Goal: Task Accomplishment & Management: Use online tool/utility

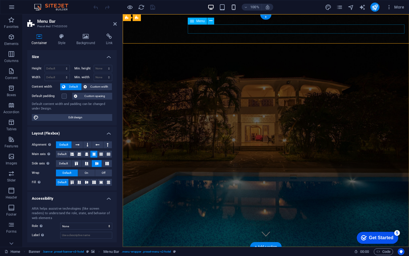
click at [231, 8] on icon "button" at bounding box center [233, 7] width 7 height 7
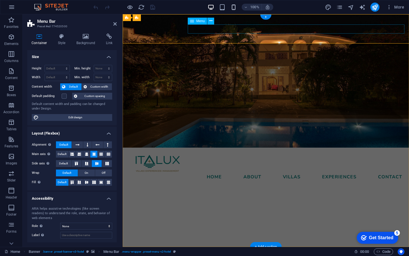
click at [235, 8] on icon "button" at bounding box center [233, 7] width 7 height 7
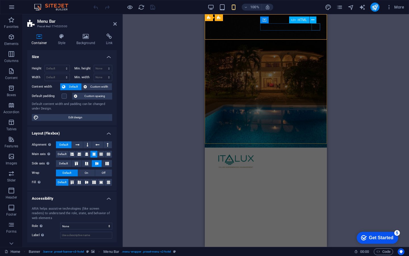
click at [317, 168] on div at bounding box center [266, 171] width 108 height 7
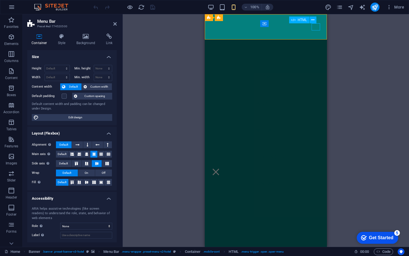
click at [220, 168] on div at bounding box center [216, 171] width 9 height 7
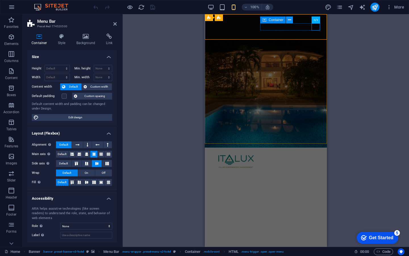
click at [291, 22] on button at bounding box center [289, 19] width 7 height 7
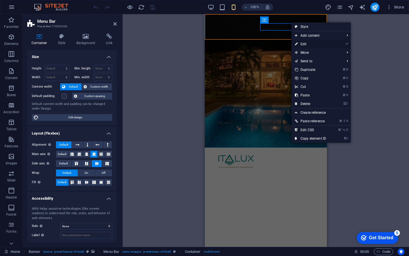
click at [337, 44] on li "⏎ Edit" at bounding box center [320, 44] width 59 height 9
click at [300, 42] on link "⏎ Edit" at bounding box center [310, 44] width 38 height 9
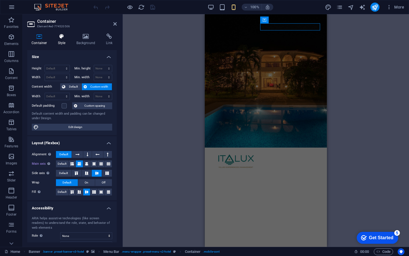
click at [61, 39] on icon at bounding box center [62, 37] width 16 height 6
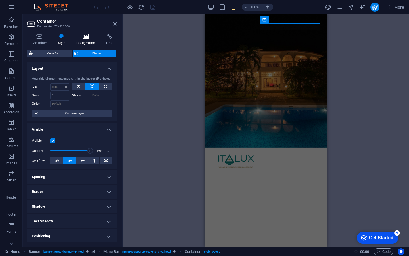
click at [84, 41] on h4 "Background" at bounding box center [87, 40] width 30 height 12
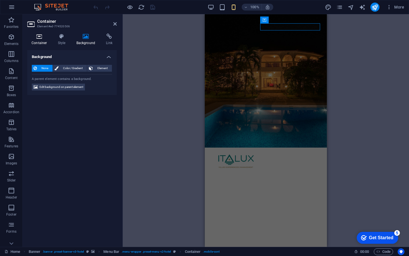
click at [44, 41] on h4 "Container" at bounding box center [40, 40] width 26 height 12
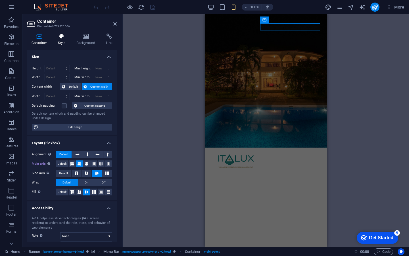
click at [64, 40] on h4 "Style" at bounding box center [63, 40] width 18 height 12
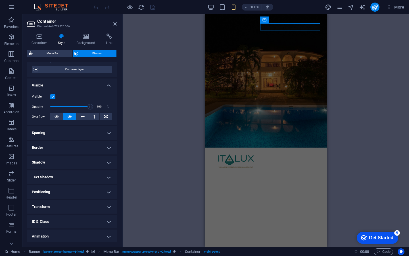
scroll to position [60, 0]
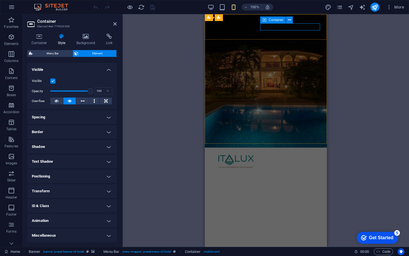
click at [282, 168] on div at bounding box center [266, 171] width 108 height 7
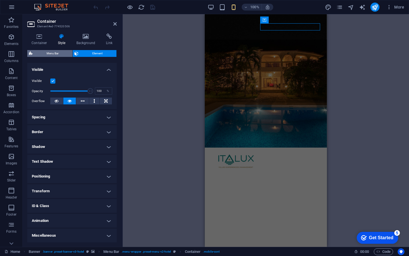
click at [56, 52] on span "Menu Bar" at bounding box center [52, 53] width 36 height 7
select select "rem"
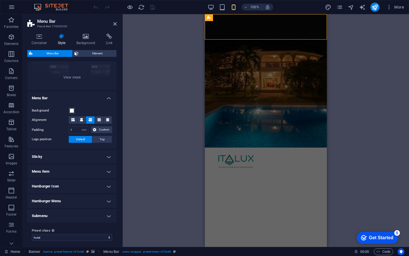
scroll to position [70, 0]
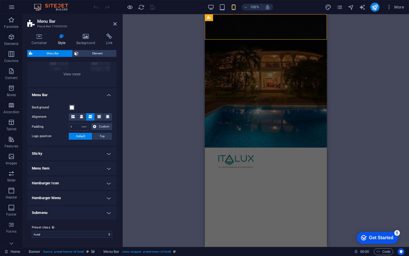
click at [107, 167] on h4 "Menu Item" at bounding box center [71, 168] width 89 height 14
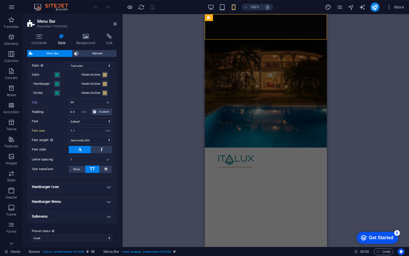
scroll to position [195, 0]
click at [55, 74] on span at bounding box center [57, 74] width 5 height 5
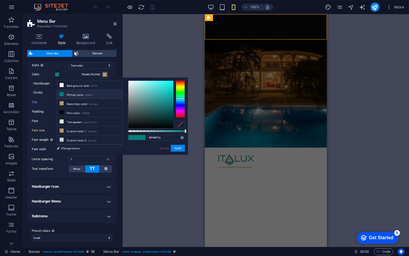
click at [68, 94] on li "Primary color #04807e" at bounding box center [89, 94] width 65 height 9
click at [28, 95] on div "Menu Item Submenu Item Style Switch to preview mode and move the mouse over men…" at bounding box center [72, 112] width 92 height 131
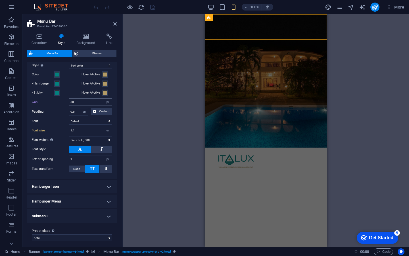
scroll to position [0, 0]
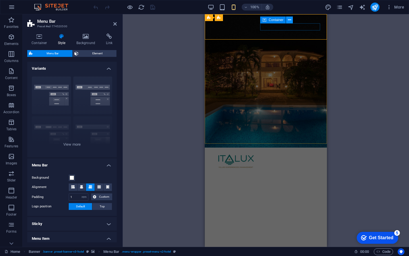
click at [291, 21] on button at bounding box center [289, 19] width 7 height 7
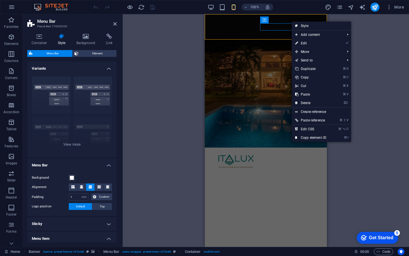
click at [68, 41] on h4 "Style" at bounding box center [63, 40] width 18 height 12
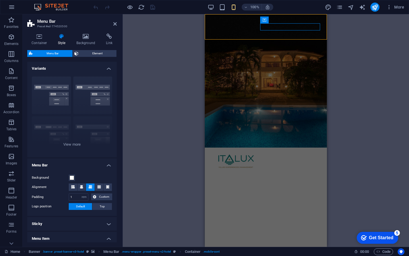
click at [105, 67] on h4 "Variants" at bounding box center [71, 67] width 89 height 10
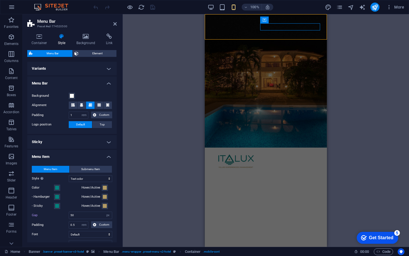
click at [102, 82] on h4 "Menu Bar" at bounding box center [71, 81] width 89 height 10
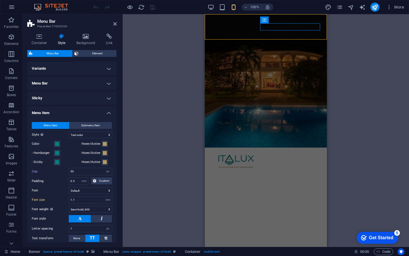
click at [101, 97] on h4 "Sticky" at bounding box center [71, 98] width 89 height 14
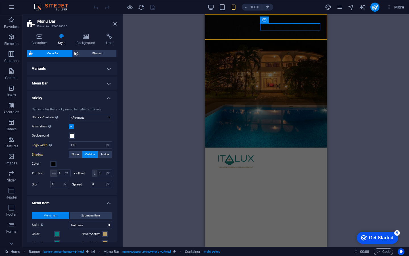
click at [101, 97] on h4 "Sticky" at bounding box center [71, 96] width 89 height 10
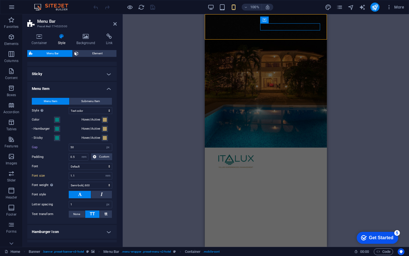
scroll to position [24, 0]
click at [102, 87] on h4 "Menu Item" at bounding box center [71, 87] width 89 height 10
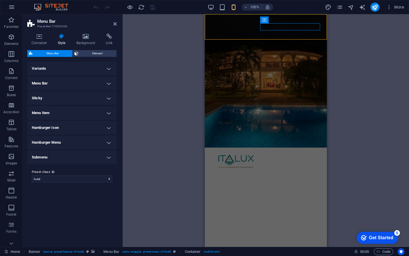
scroll to position [0, 0]
click at [101, 110] on h4 "Menu Item" at bounding box center [71, 113] width 89 height 14
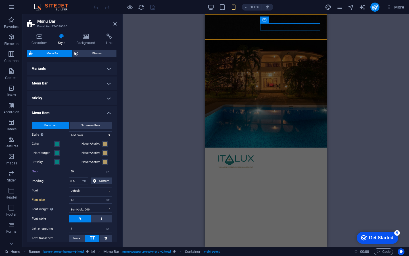
click at [101, 110] on h4 "Menu Item" at bounding box center [71, 111] width 89 height 10
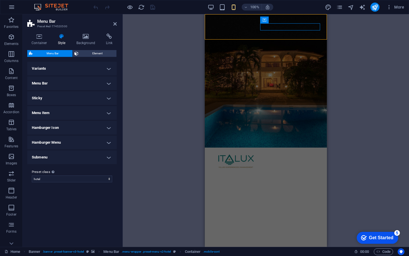
click at [106, 125] on h4 "Hamburger Icon" at bounding box center [71, 128] width 89 height 14
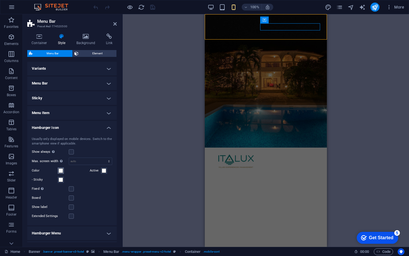
click at [61, 171] on span at bounding box center [61, 170] width 5 height 5
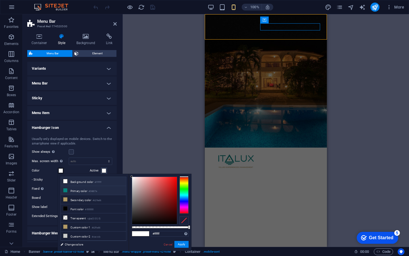
click at [74, 192] on li "Primary color #04807e" at bounding box center [93, 190] width 65 height 9
type input "#04807e"
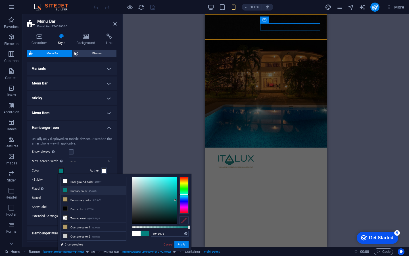
click at [98, 152] on div "Show always Shows the trigger for all viewports." at bounding box center [72, 151] width 80 height 7
type input "#04807e"
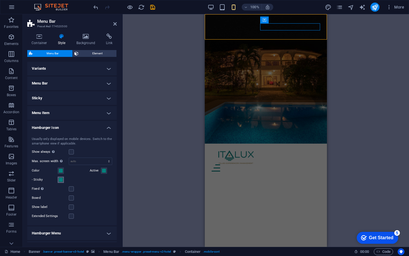
click at [59, 178] on span at bounding box center [61, 179] width 5 height 5
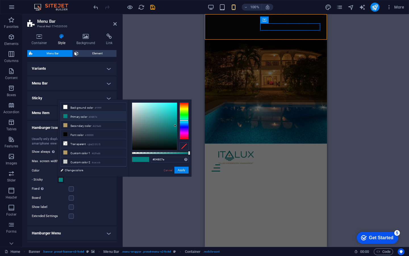
click at [58, 189] on label "Fixed Positions the trigger in a fixed state so that it is constantly in the vi…" at bounding box center [50, 188] width 37 height 7
click at [0, 0] on input "Fixed Positions the trigger in a fixed state so that it is constantly in the vi…" at bounding box center [0, 0] width 0 height 0
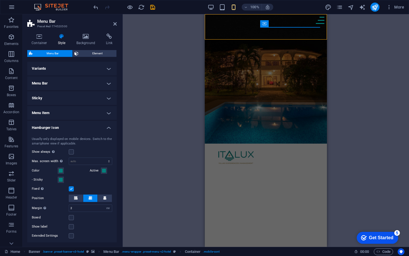
click at [59, 189] on label "Fixed Positions the trigger in a fixed state so that it is constantly in the vi…" at bounding box center [50, 188] width 37 height 7
click at [0, 0] on input "Fixed Positions the trigger in a fixed state so that it is constantly in the vi…" at bounding box center [0, 0] width 0 height 0
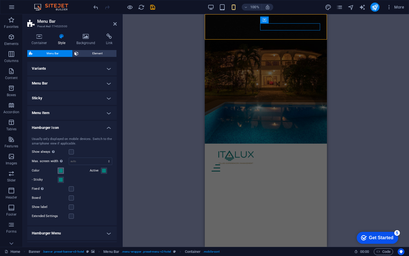
click at [60, 171] on span at bounding box center [61, 170] width 5 height 5
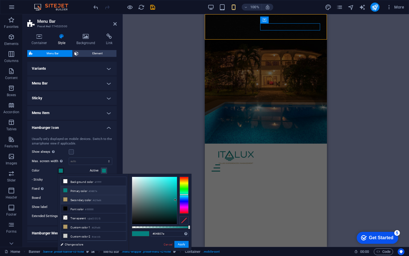
click at [83, 198] on li "Secondary color #b29a66" at bounding box center [93, 199] width 65 height 9
type input "#b29a66"
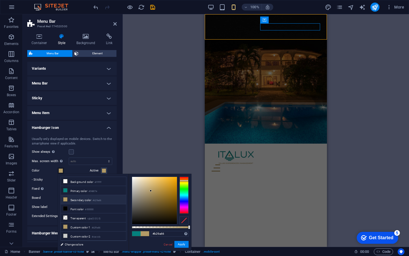
click at [96, 147] on div "Usually only displayed on mobile devices. Switch to the smartphone view if appl…" at bounding box center [72, 178] width 92 height 94
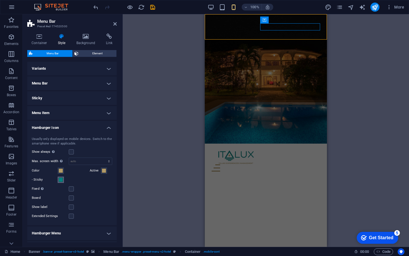
click at [59, 179] on span at bounding box center [61, 179] width 5 height 5
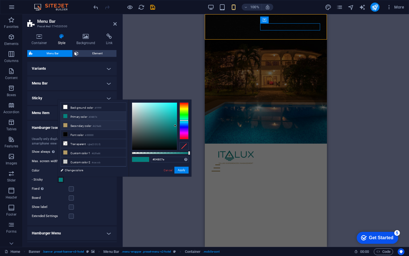
click at [85, 126] on li "Secondary color #b29a66" at bounding box center [93, 125] width 65 height 9
type input "#b29a66"
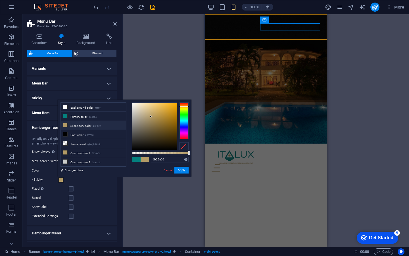
click at [53, 135] on div "Usually only displayed on mobile devices. Switch to the smartphone view if appl…" at bounding box center [72, 178] width 92 height 94
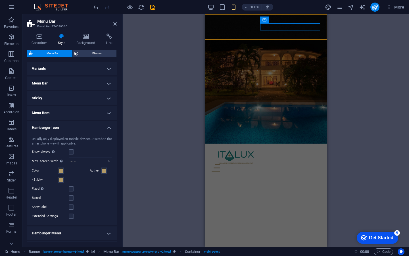
click at [108, 127] on h4 "Hamburger Icon" at bounding box center [71, 126] width 89 height 10
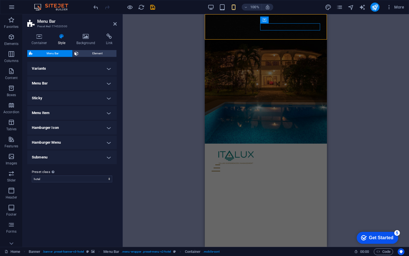
click at [110, 138] on h4 "Hamburger Menu" at bounding box center [71, 142] width 89 height 14
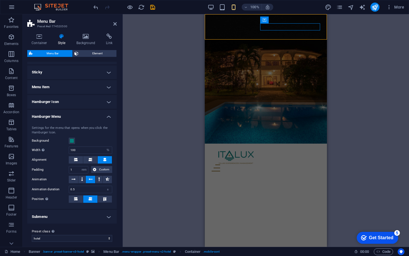
scroll to position [30, 0]
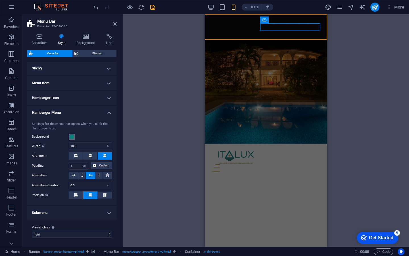
click at [70, 138] on span at bounding box center [72, 136] width 5 height 5
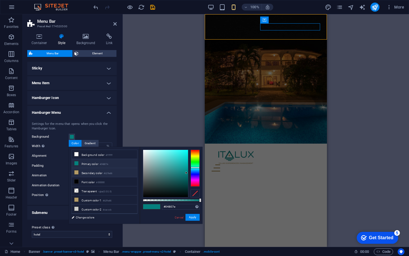
click at [84, 172] on li "Secondary color #b29a66" at bounding box center [104, 172] width 65 height 9
type input "#b29a66"
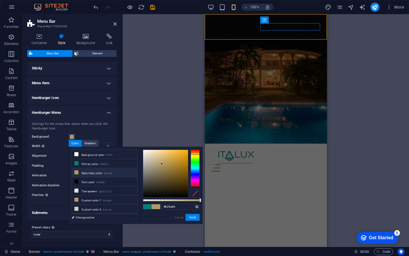
click at [108, 112] on h4 "Hamburger Menu" at bounding box center [71, 111] width 89 height 10
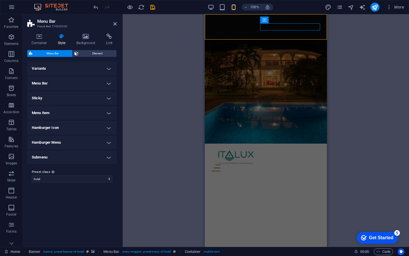
scroll to position [0, 0]
click at [108, 112] on h4 "Menu Item" at bounding box center [71, 113] width 89 height 14
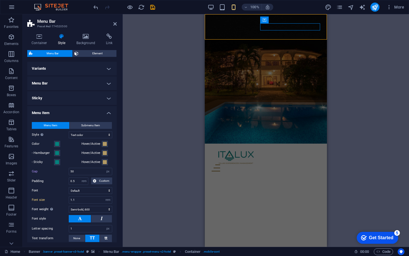
click at [108, 112] on h4 "Menu Item" at bounding box center [71, 111] width 89 height 10
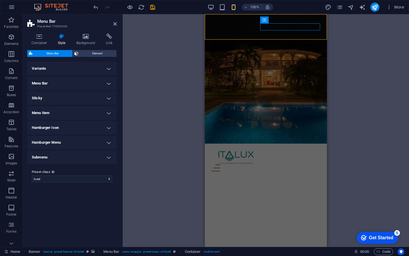
click at [108, 141] on h4 "Hamburger Menu" at bounding box center [71, 142] width 89 height 14
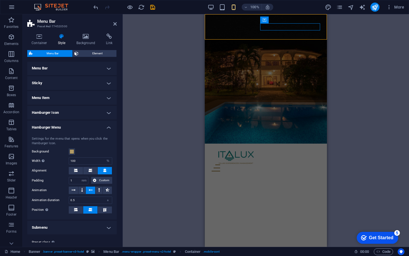
scroll to position [29, 0]
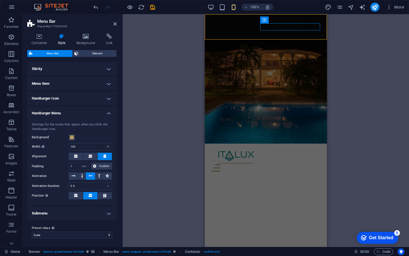
click at [108, 214] on h4 "Submenu" at bounding box center [71, 213] width 89 height 14
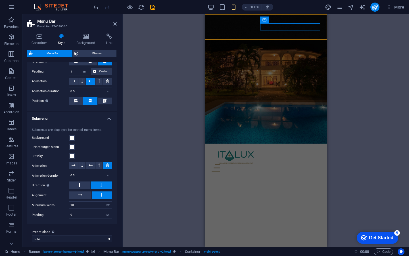
scroll to position [128, 0]
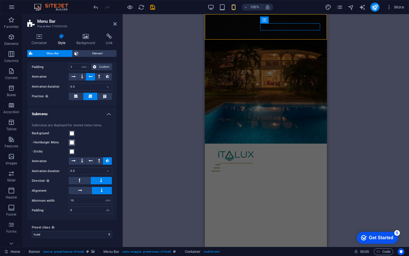
click at [72, 143] on span at bounding box center [72, 142] width 5 height 5
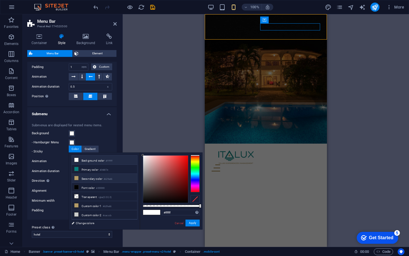
click at [78, 177] on span at bounding box center [76, 178] width 5 height 5
type input "#b29a66"
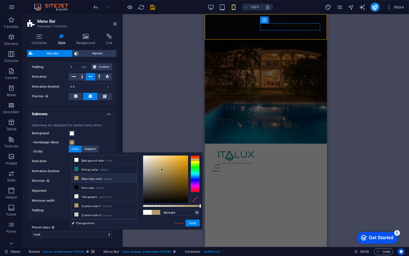
click at [58, 149] on label "- Sticky" at bounding box center [50, 151] width 37 height 7
click at [69, 149] on button "- Sticky" at bounding box center [72, 151] width 6 height 6
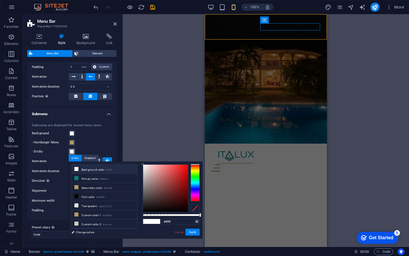
click at [71, 151] on span at bounding box center [72, 151] width 5 height 5
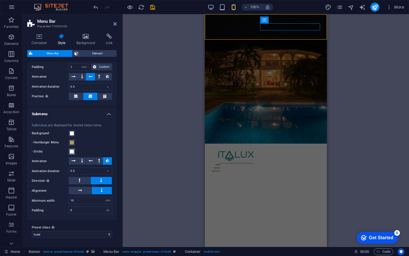
click at [71, 151] on span at bounding box center [72, 151] width 5 height 5
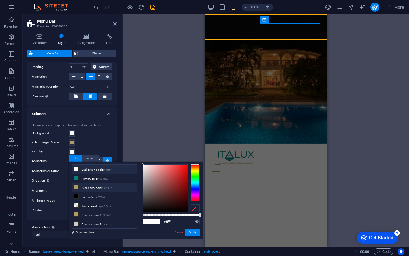
click at [82, 187] on li "Secondary color #b29a66" at bounding box center [104, 187] width 65 height 9
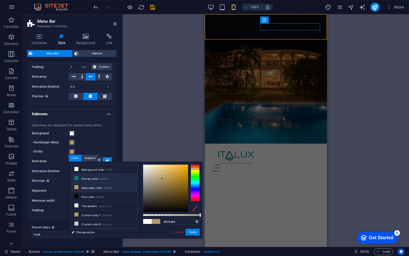
click at [82, 179] on li "Primary color #04807e" at bounding box center [104, 178] width 65 height 9
type input "#04807e"
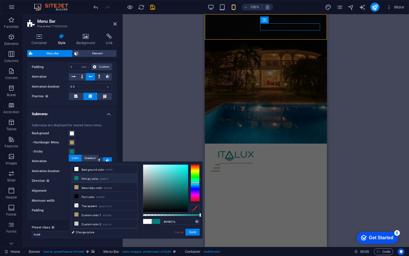
click at [96, 128] on div "Submenus are displayed for nested menu items. Background - Hamburger Menu - Sti…" at bounding box center [72, 168] width 92 height 102
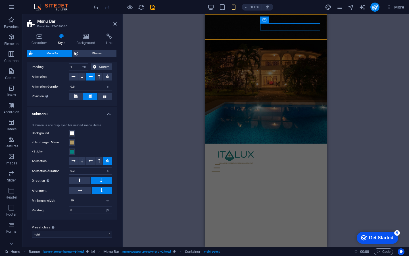
click at [107, 112] on h4 "Submenu" at bounding box center [71, 112] width 89 height 10
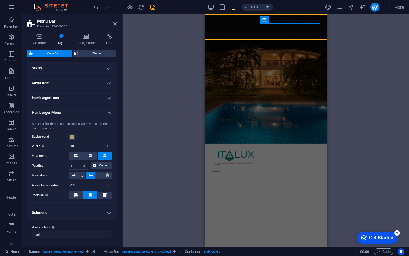
scroll to position [30, 0]
click at [108, 110] on h4 "Hamburger Menu" at bounding box center [71, 111] width 89 height 10
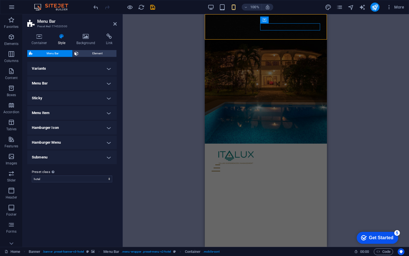
click at [110, 156] on h4 "Submenu" at bounding box center [71, 157] width 89 height 14
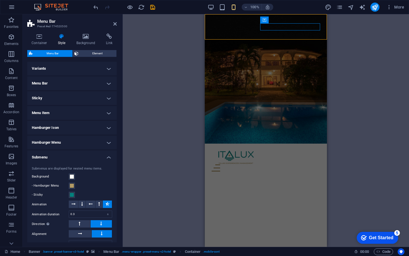
click at [110, 156] on h4 "Submenu" at bounding box center [71, 155] width 89 height 10
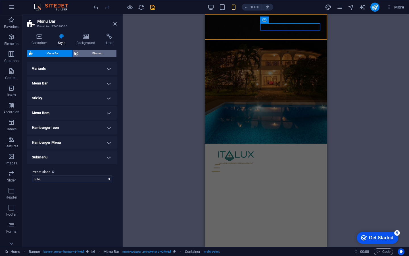
click at [95, 53] on span "Element" at bounding box center [97, 53] width 35 height 7
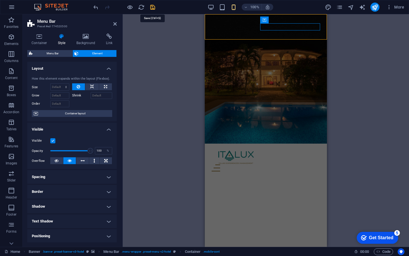
click at [153, 7] on icon "save" at bounding box center [152, 7] width 7 height 7
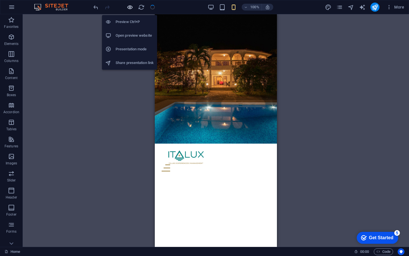
click at [131, 8] on icon "button" at bounding box center [130, 7] width 7 height 7
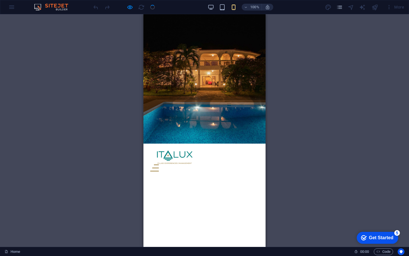
click at [159, 164] on div at bounding box center [154, 167] width 9 height 7
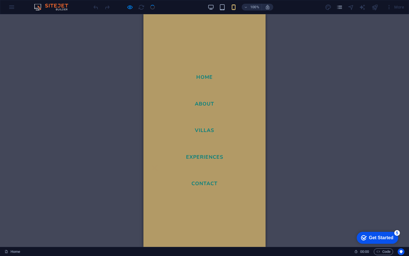
click at [159, 164] on div at bounding box center [154, 167] width 9 height 7
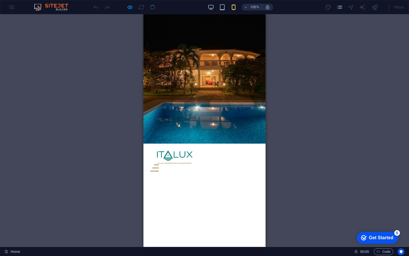
click at [159, 164] on div at bounding box center [154, 167] width 9 height 7
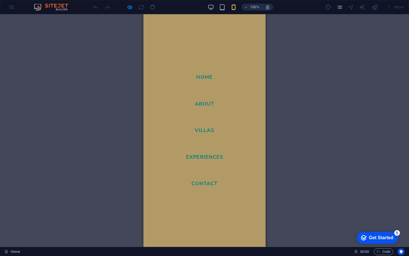
click at [159, 164] on div at bounding box center [154, 167] width 9 height 7
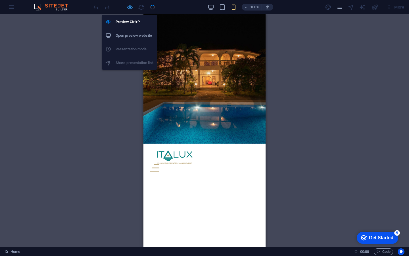
click at [129, 7] on icon "button" at bounding box center [130, 7] width 7 height 7
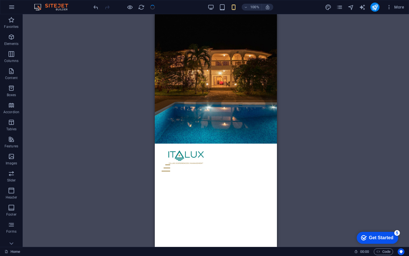
click at [77, 43] on div "H1 Banner Container Spacer Menu Menu Bar HTML Container Banner Logo" at bounding box center [216, 130] width 386 height 232
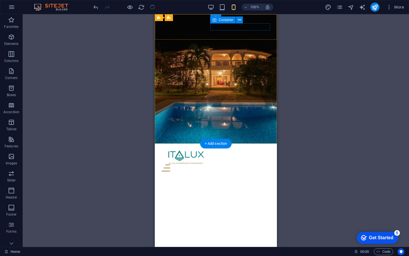
click at [241, 164] on div at bounding box center [216, 167] width 108 height 7
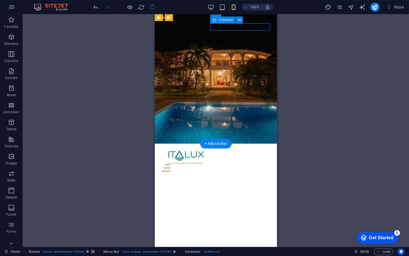
click at [241, 164] on div at bounding box center [216, 167] width 108 height 7
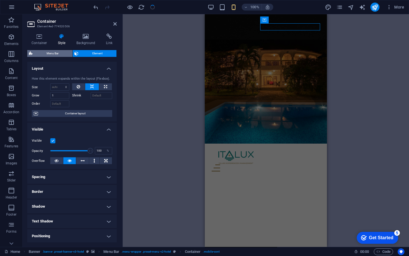
click at [61, 54] on span "Menu Bar" at bounding box center [52, 53] width 36 height 7
select select "rem"
select select "px"
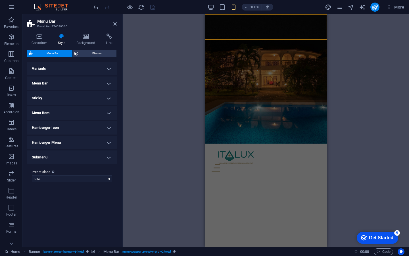
click at [111, 155] on h4 "Submenu" at bounding box center [71, 157] width 89 height 14
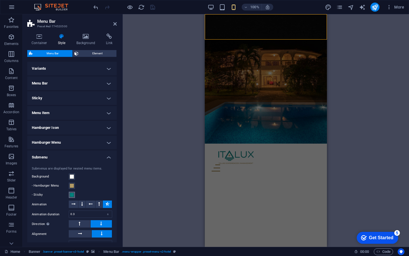
click at [73, 194] on span at bounding box center [72, 194] width 5 height 5
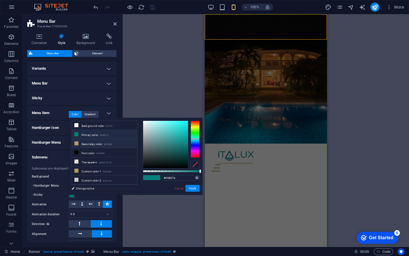
click at [80, 144] on li "Secondary color #b29a66" at bounding box center [104, 143] width 65 height 9
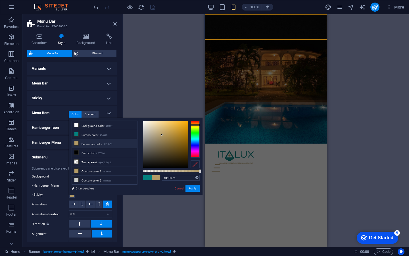
type input "#b29a66"
click at [61, 178] on label "Background" at bounding box center [50, 176] width 37 height 7
click at [69, 178] on button "Background" at bounding box center [72, 176] width 6 height 6
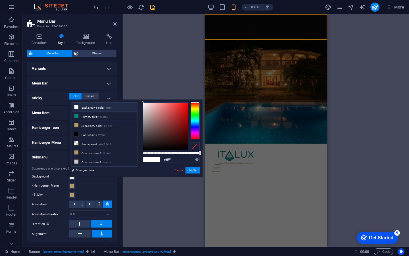
click at [58, 165] on div "Submenus are displayed for nested menu items. Background - Hamburger Menu - Sti…" at bounding box center [72, 211] width 92 height 102
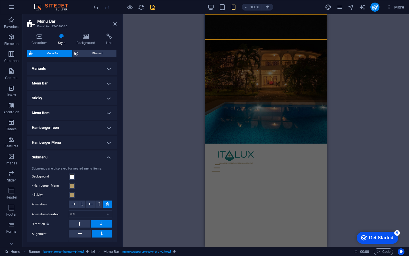
click at [77, 142] on h4 "Hamburger Menu" at bounding box center [71, 142] width 89 height 14
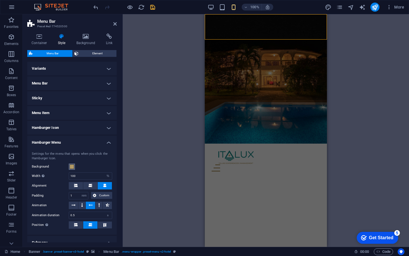
click at [72, 167] on span at bounding box center [72, 166] width 5 height 5
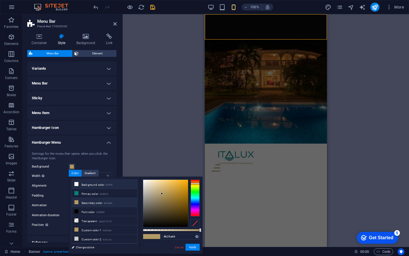
click at [78, 184] on icon at bounding box center [76, 184] width 4 height 4
type input "#ffffff"
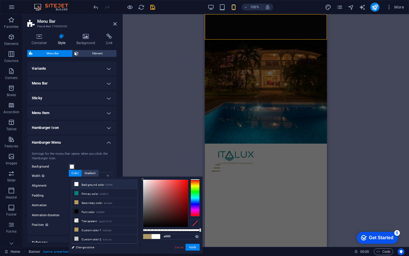
click at [108, 141] on h4 "Hamburger Menu" at bounding box center [71, 140] width 89 height 10
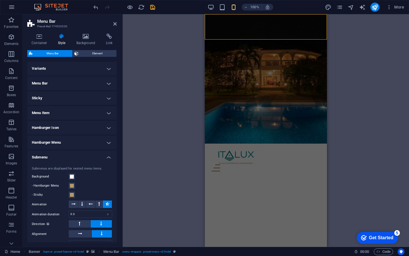
click at [108, 155] on h4 "Submenu" at bounding box center [71, 155] width 89 height 10
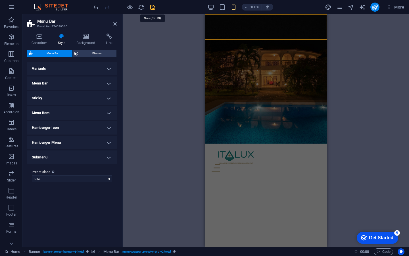
click at [153, 7] on icon "save" at bounding box center [152, 7] width 7 height 7
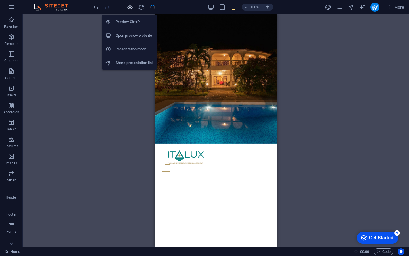
click at [130, 7] on icon "button" at bounding box center [130, 7] width 7 height 7
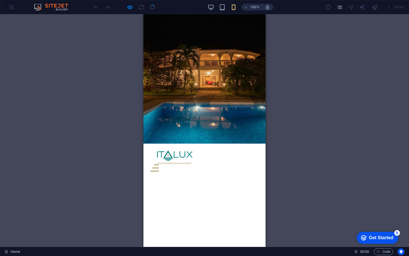
click at [159, 164] on div at bounding box center [154, 167] width 9 height 7
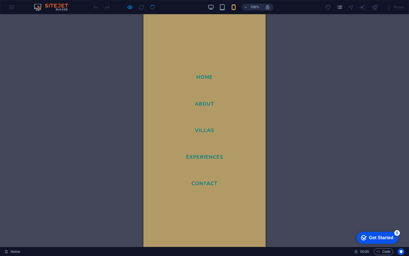
click at [159, 164] on div at bounding box center [154, 167] width 9 height 7
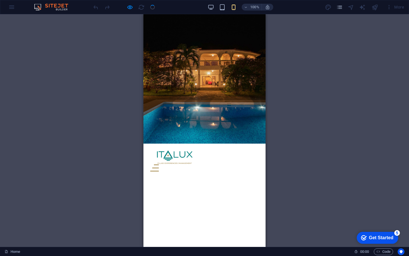
click at [159, 164] on div at bounding box center [154, 167] width 9 height 7
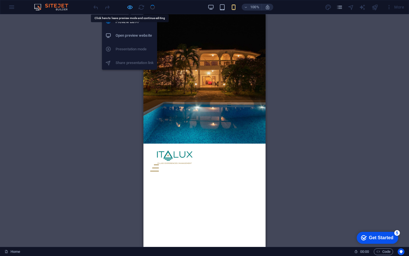
click at [128, 8] on icon "button" at bounding box center [130, 7] width 7 height 7
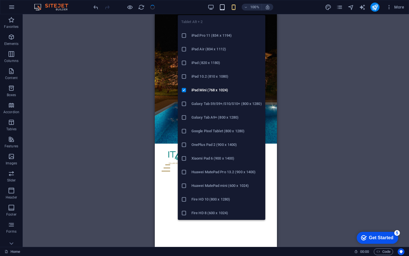
click at [222, 8] on icon "button" at bounding box center [222, 7] width 7 height 7
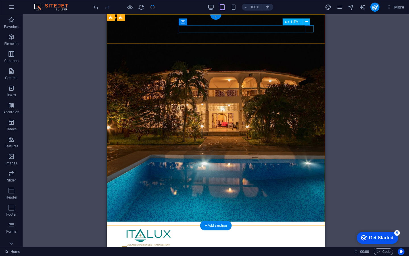
click at [308, 246] on div at bounding box center [215, 249] width 195 height 7
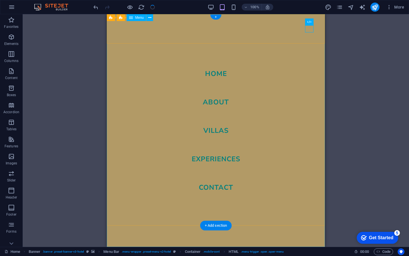
click at [229, 74] on nav "Home About Villas Experiences Contact" at bounding box center [216, 130] width 218 height 232
select select
select select "1"
select select "2"
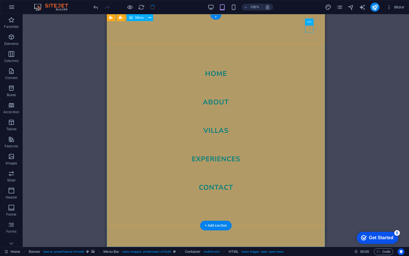
select select "3"
select select "4"
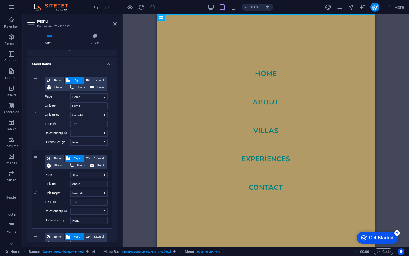
scroll to position [6, 0]
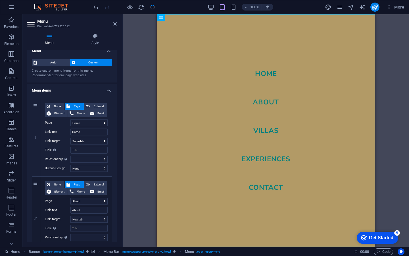
click at [99, 88] on h4 "Menu items" at bounding box center [71, 88] width 89 height 10
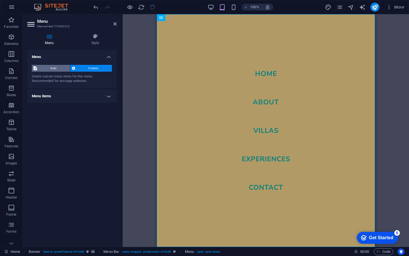
click at [57, 68] on span "Auto" at bounding box center [54, 68] width 30 height 7
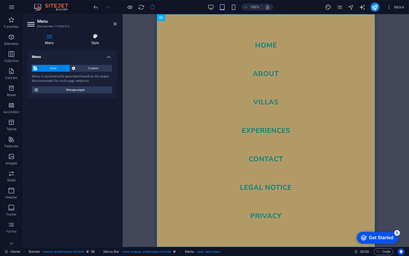
click at [96, 36] on icon at bounding box center [95, 37] width 43 height 6
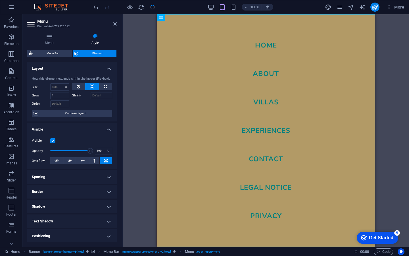
click at [106, 67] on h4 "Layout" at bounding box center [71, 67] width 89 height 10
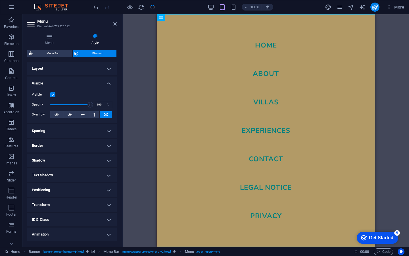
click at [106, 83] on h4 "Visible" at bounding box center [71, 81] width 89 height 10
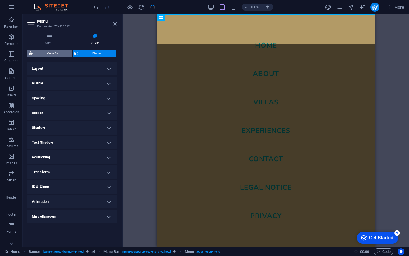
click at [58, 55] on span "Menu Bar" at bounding box center [52, 53] width 36 height 7
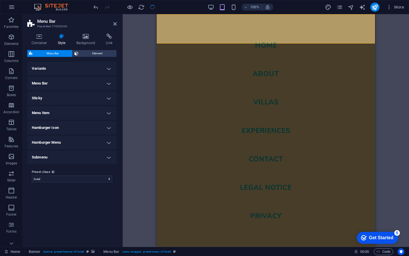
click at [109, 144] on h4 "Hamburger Menu" at bounding box center [71, 142] width 89 height 14
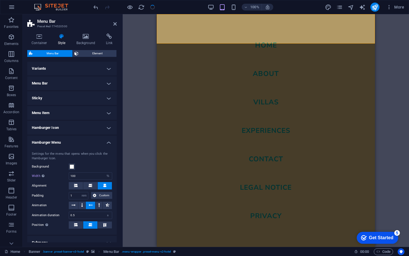
click at [89, 129] on h4 "Hamburger Icon" at bounding box center [71, 128] width 89 height 14
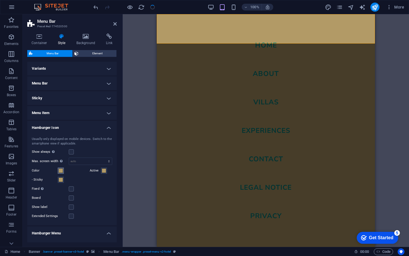
click at [62, 172] on span at bounding box center [61, 170] width 5 height 5
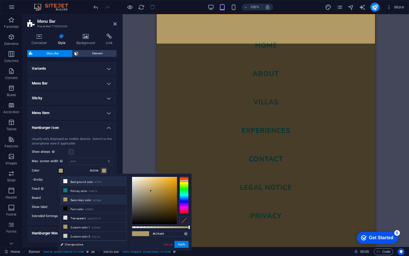
click at [68, 183] on li "Background color #ffffff" at bounding box center [93, 181] width 65 height 9
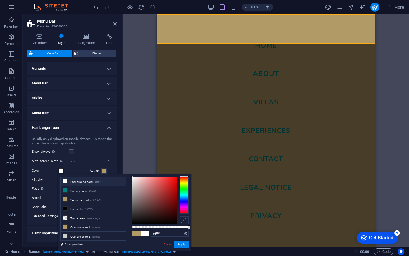
click at [88, 147] on div "Usually only displayed on mobile devices. Switch to the smartphone view if appl…" at bounding box center [72, 178] width 92 height 94
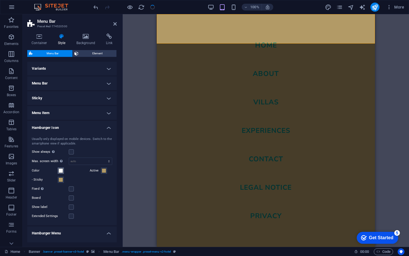
click at [62, 170] on span at bounding box center [61, 170] width 5 height 5
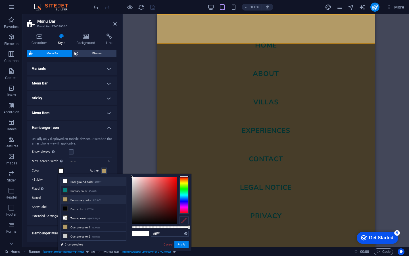
click at [81, 199] on li "Secondary color #b29a66" at bounding box center [93, 199] width 65 height 9
type input "#b29a66"
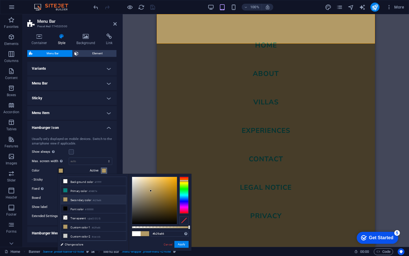
click at [105, 170] on span at bounding box center [104, 170] width 5 height 5
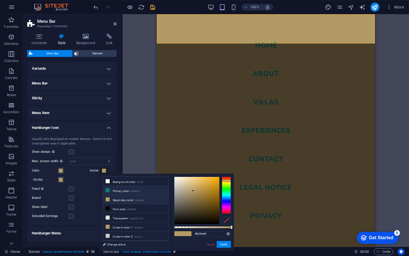
click at [112, 191] on li "Primary color #04807e" at bounding box center [135, 190] width 65 height 9
type input "#04807e"
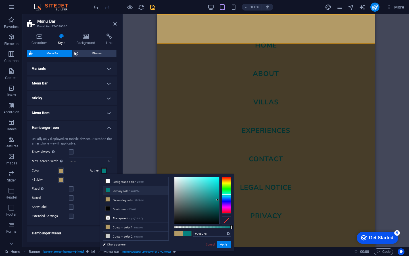
click at [100, 145] on div "Usually only displayed on mobile devices. Switch to the smartphone view if appl…" at bounding box center [72, 141] width 80 height 9
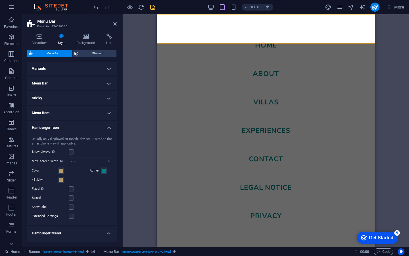
click at [108, 128] on h4 "Hamburger Icon" at bounding box center [71, 126] width 89 height 10
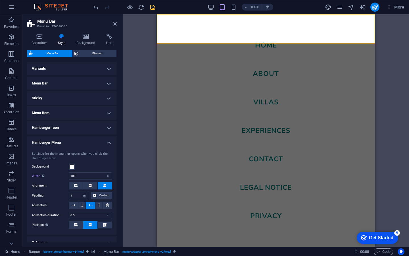
click at [107, 141] on h4 "Hamburger Menu" at bounding box center [71, 140] width 89 height 10
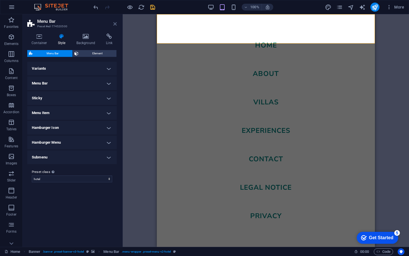
click at [114, 23] on icon at bounding box center [114, 24] width 3 height 5
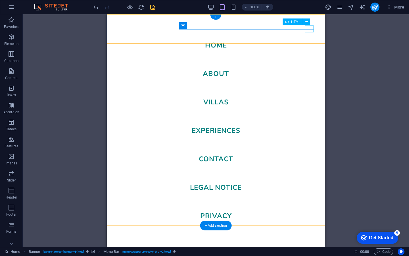
click at [127, 250] on div at bounding box center [122, 253] width 9 height 7
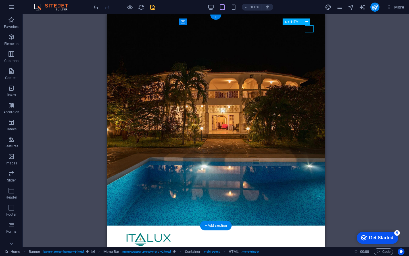
click at [312, 250] on div at bounding box center [215, 253] width 195 height 7
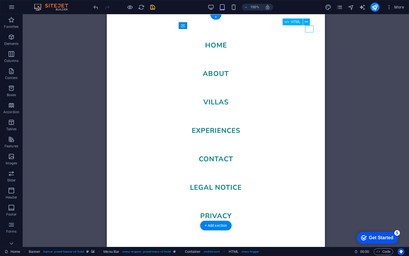
click at [127, 250] on div at bounding box center [122, 253] width 9 height 7
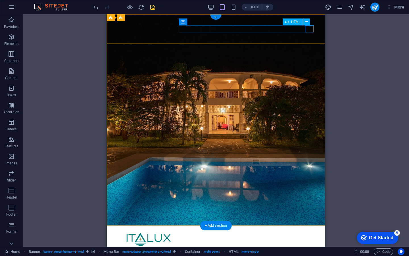
click at [308, 250] on div at bounding box center [215, 253] width 195 height 7
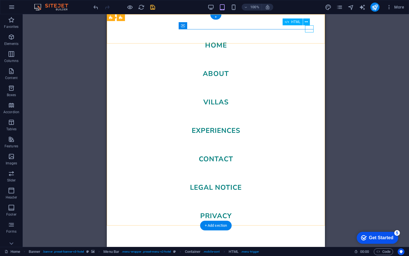
click at [127, 250] on div at bounding box center [122, 253] width 9 height 7
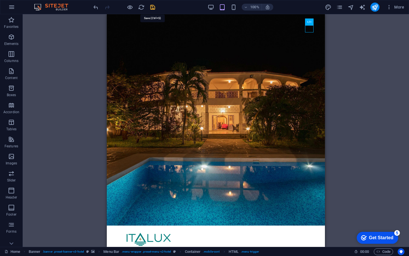
click at [152, 7] on icon "save" at bounding box center [152, 7] width 7 height 7
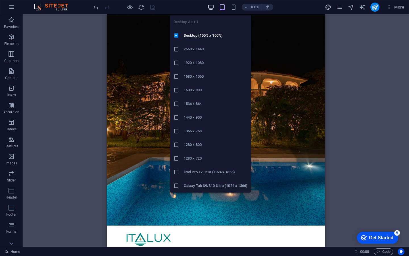
click at [210, 6] on icon "button" at bounding box center [211, 7] width 7 height 7
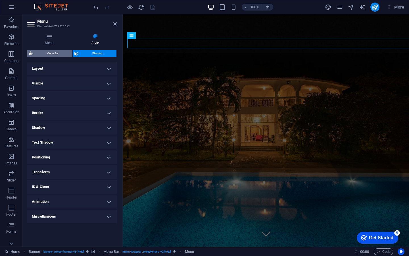
click at [53, 54] on span "Menu Bar" at bounding box center [52, 53] width 36 height 7
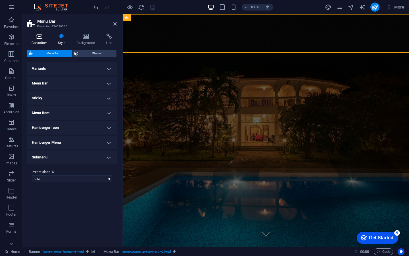
click at [43, 41] on h4 "Container" at bounding box center [40, 40] width 26 height 12
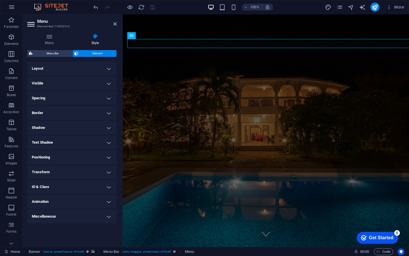
click at [92, 67] on h4 "Layout" at bounding box center [71, 69] width 89 height 14
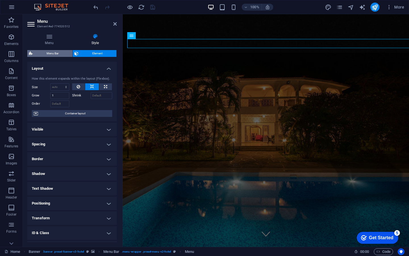
click at [61, 51] on span "Menu Bar" at bounding box center [52, 53] width 36 height 7
select select "rem"
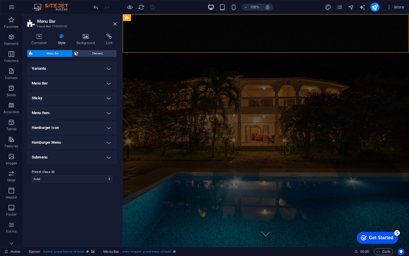
click at [81, 77] on h4 "Menu Bar" at bounding box center [71, 83] width 89 height 14
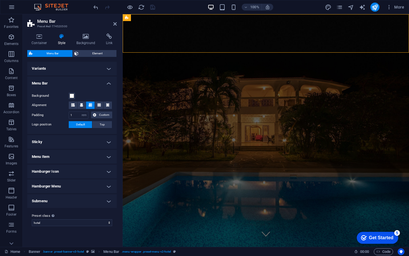
click at [86, 68] on h4 "Variants" at bounding box center [71, 69] width 89 height 14
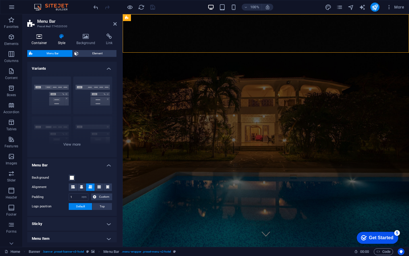
click at [40, 42] on h4 "Container" at bounding box center [40, 40] width 26 height 12
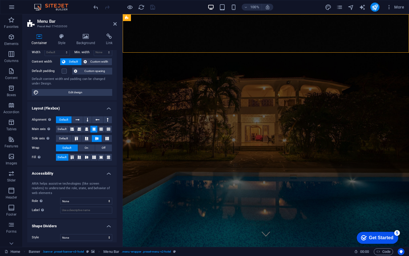
scroll to position [28, 0]
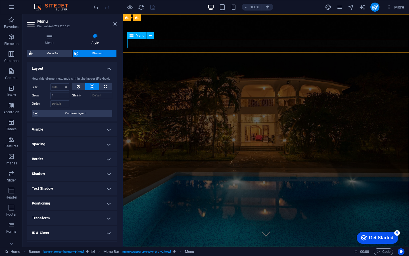
click at [0, 0] on span "Menu" at bounding box center [0, 0] width 0 height 0
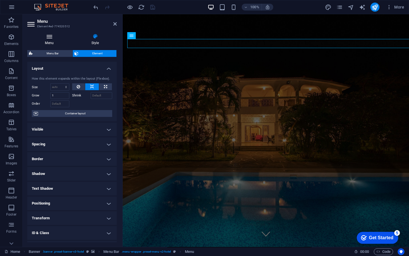
click at [45, 36] on icon at bounding box center [49, 37] width 44 height 6
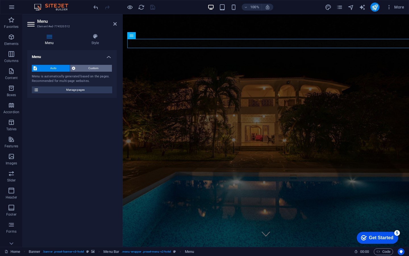
click at [94, 68] on span "Custom" at bounding box center [94, 68] width 34 height 7
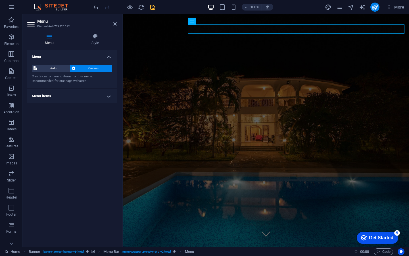
click at [108, 57] on h4 "Menu" at bounding box center [71, 55] width 89 height 10
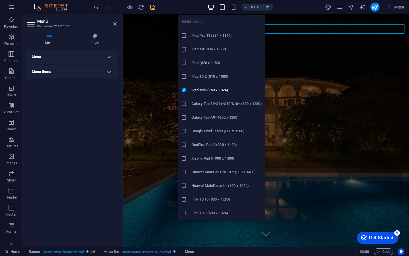
click at [224, 10] on icon "button" at bounding box center [222, 7] width 7 height 7
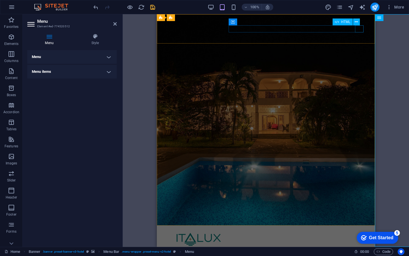
click at [361, 250] on div at bounding box center [265, 253] width 195 height 7
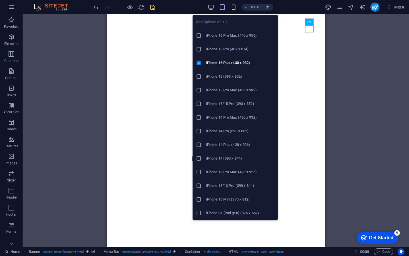
click at [234, 7] on icon "button" at bounding box center [233, 7] width 7 height 7
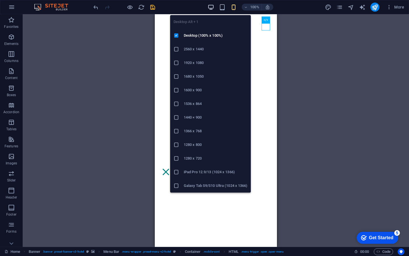
click at [212, 7] on icon "button" at bounding box center [211, 7] width 7 height 7
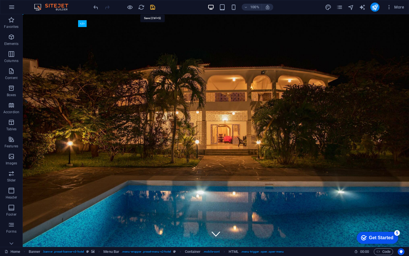
click at [153, 9] on icon "save" at bounding box center [152, 7] width 7 height 7
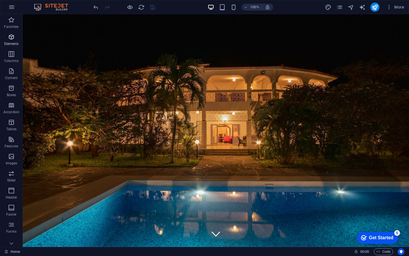
click at [12, 34] on icon "button" at bounding box center [11, 37] width 7 height 7
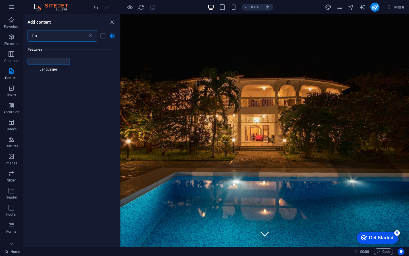
scroll to position [0, 0]
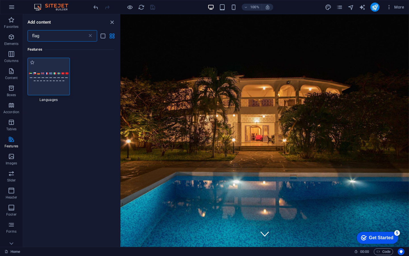
type input "flag"
click at [50, 79] on img at bounding box center [48, 76] width 39 height 9
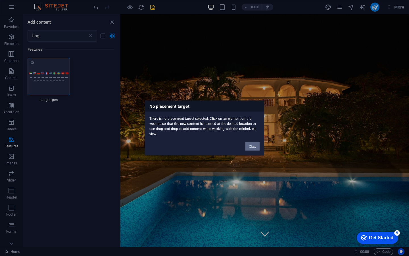
click at [50, 79] on div "No placement target There is no placement target selected. Click on an element …" at bounding box center [204, 128] width 409 height 256
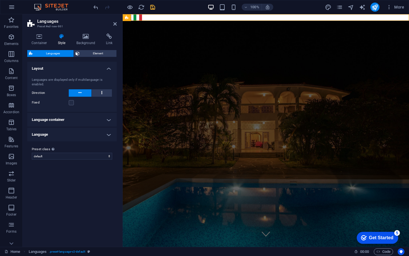
click at [105, 117] on h4 "Language container" at bounding box center [71, 120] width 89 height 14
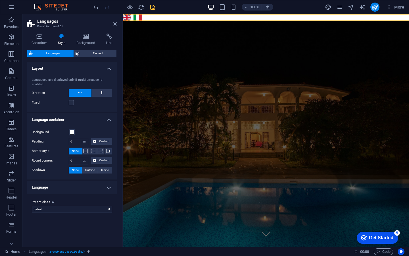
click at [77, 188] on h4 "Language" at bounding box center [71, 187] width 89 height 14
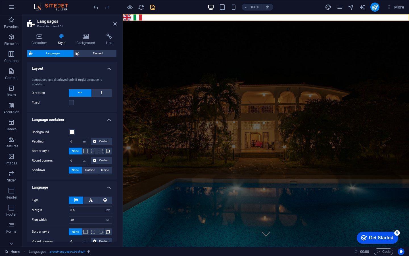
scroll to position [41, 0]
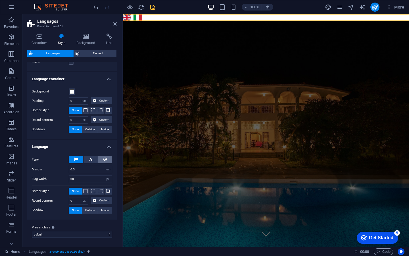
click at [104, 158] on icon at bounding box center [104, 159] width 3 height 7
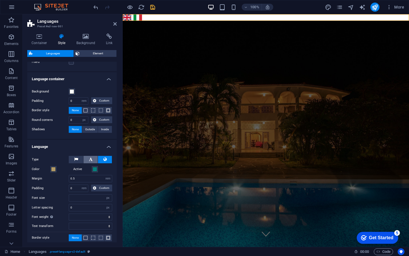
select select
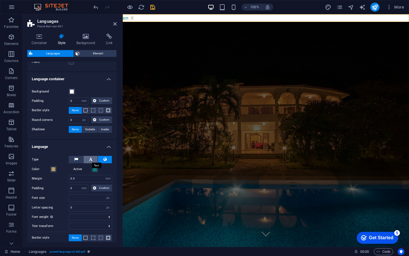
click at [89, 160] on icon at bounding box center [91, 159] width 4 height 7
select select
click at [76, 159] on icon at bounding box center [76, 159] width 4 height 7
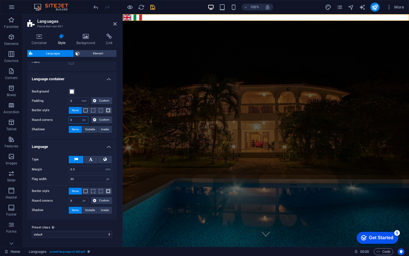
click at [76, 121] on input "0" at bounding box center [78, 119] width 19 height 7
click at [84, 119] on select "px rem % vh vw Custom" at bounding box center [84, 119] width 8 height 7
select select "%"
type input "5"
click at [85, 201] on select "px rem % vh vw Custom" at bounding box center [84, 200] width 8 height 7
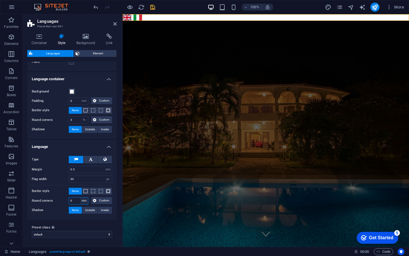
click at [83, 200] on select "px rem % vh vw Custom" at bounding box center [84, 200] width 8 height 7
select select "%"
click at [60, 196] on div "Type Color Active Margin 0.5 px rem % vh vw Padding 0 px rem % vh vw Custom Cus…" at bounding box center [72, 184] width 92 height 69
click at [73, 201] on input "50" at bounding box center [78, 200] width 19 height 7
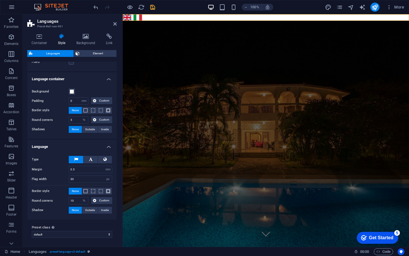
click at [61, 191] on label "Border style" at bounding box center [50, 190] width 37 height 7
click at [73, 201] on input "10" at bounding box center [78, 200] width 19 height 7
click at [76, 201] on input "20" at bounding box center [78, 200] width 19 height 7
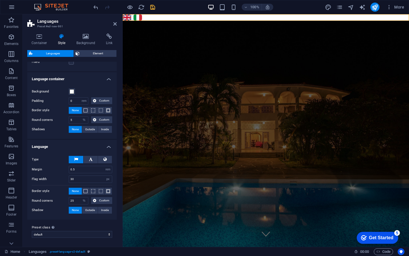
click at [61, 199] on label "Round corners" at bounding box center [50, 200] width 37 height 7
click at [74, 201] on input "25" at bounding box center [78, 200] width 19 height 7
click at [77, 202] on input "30" at bounding box center [78, 200] width 19 height 7
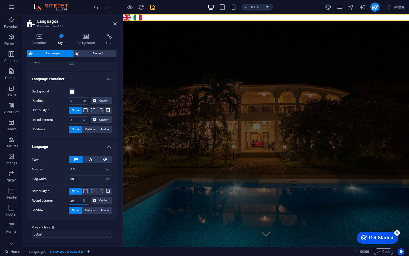
type input "20"
click at [62, 191] on label "Border style" at bounding box center [50, 190] width 37 height 7
click at [62, 144] on h4 "Language" at bounding box center [71, 145] width 89 height 10
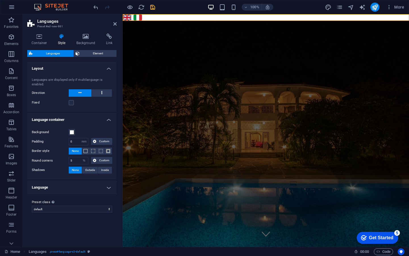
scroll to position [0, 0]
click at [93, 55] on span "Element" at bounding box center [98, 53] width 34 height 7
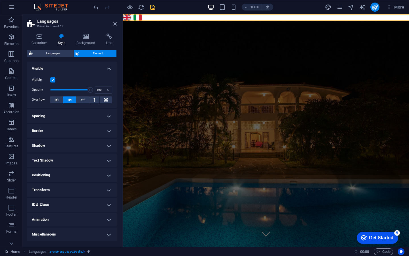
click at [109, 115] on h4 "Spacing" at bounding box center [71, 116] width 89 height 14
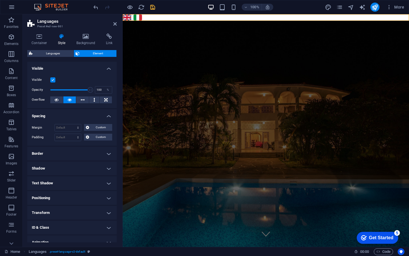
click at [109, 115] on h4 "Spacing" at bounding box center [71, 114] width 89 height 10
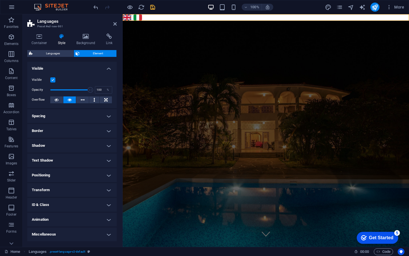
click at [108, 130] on h4 "Border" at bounding box center [71, 131] width 89 height 14
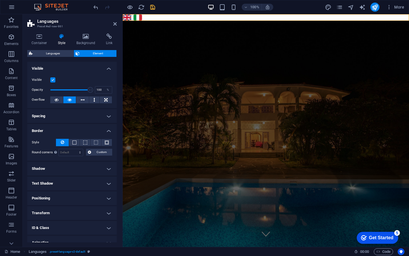
click at [108, 130] on h4 "Border" at bounding box center [71, 129] width 89 height 10
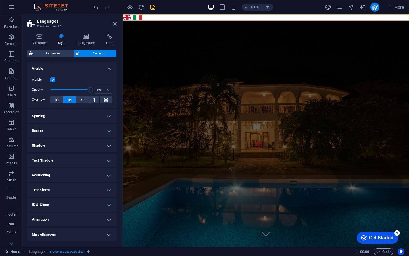
click at [108, 143] on h4 "Shadow" at bounding box center [71, 146] width 89 height 14
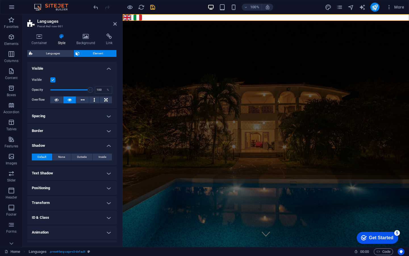
click at [108, 143] on h4 "Shadow" at bounding box center [71, 144] width 89 height 10
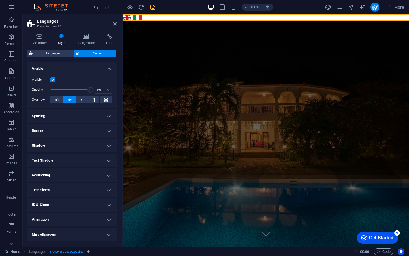
click at [108, 161] on h4 "Text Shadow" at bounding box center [71, 160] width 89 height 14
click at [108, 161] on h4 "Text Shadow" at bounding box center [71, 158] width 89 height 10
click at [108, 172] on h4 "Positioning" at bounding box center [71, 175] width 89 height 14
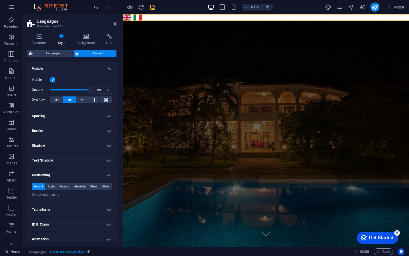
click at [108, 174] on h4 "Positioning" at bounding box center [71, 173] width 89 height 10
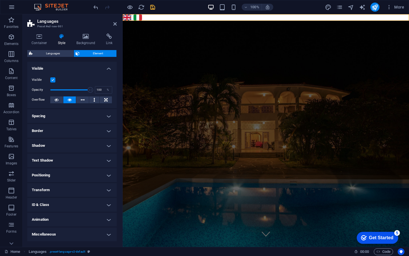
click at [110, 174] on h4 "Positioning" at bounding box center [71, 175] width 89 height 14
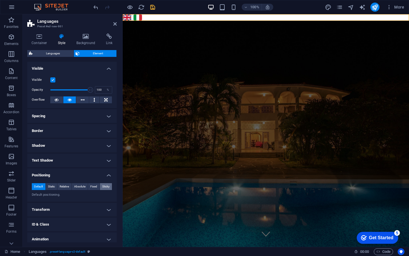
click at [107, 187] on span "Sticky" at bounding box center [105, 186] width 7 height 7
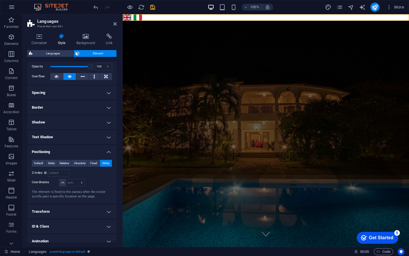
scroll to position [29, 0]
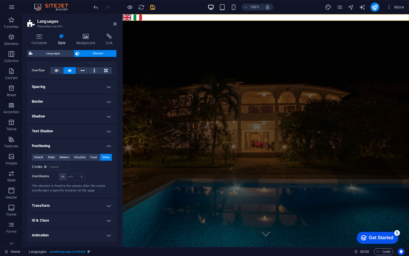
click at [106, 145] on h4 "Positioning" at bounding box center [71, 144] width 89 height 10
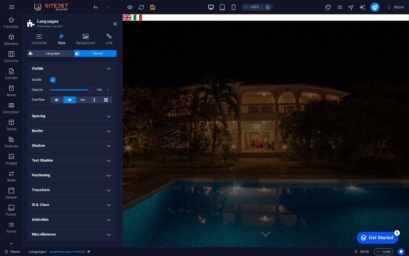
scroll to position [0, 0]
click at [109, 187] on h4 "Transform" at bounding box center [71, 190] width 89 height 14
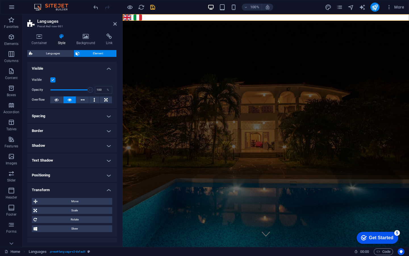
click at [109, 187] on h4 "Transform" at bounding box center [71, 188] width 89 height 10
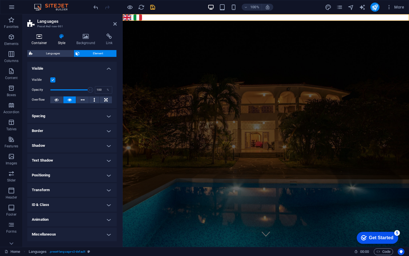
click at [39, 39] on icon at bounding box center [39, 37] width 24 height 6
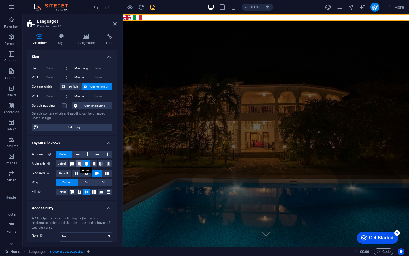
click at [80, 162] on icon at bounding box center [79, 163] width 3 height 7
click at [96, 153] on icon at bounding box center [97, 154] width 4 height 7
click at [76, 153] on icon at bounding box center [78, 154] width 4 height 7
click at [103, 141] on h4 "Layout (Flexbox)" at bounding box center [71, 141] width 89 height 10
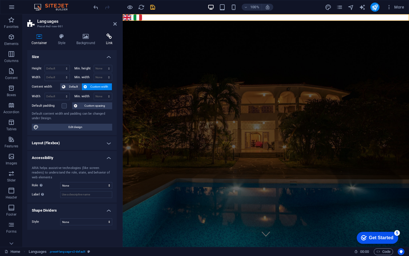
click at [112, 35] on icon at bounding box center [109, 37] width 15 height 6
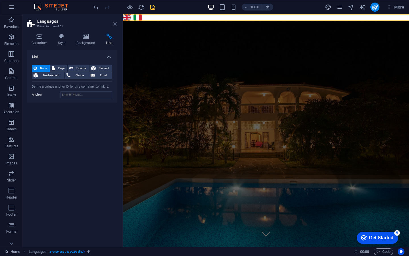
click at [114, 24] on icon at bounding box center [114, 24] width 3 height 5
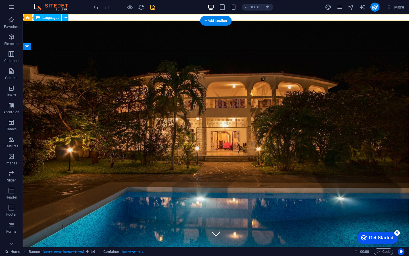
click at [82, 16] on div "English Italiano" at bounding box center [216, 17] width 388 height 9
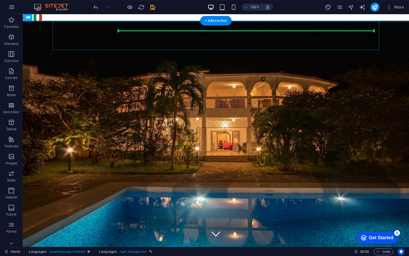
drag, startPoint x: 77, startPoint y: 16, endPoint x: 365, endPoint y: 31, distance: 288.6
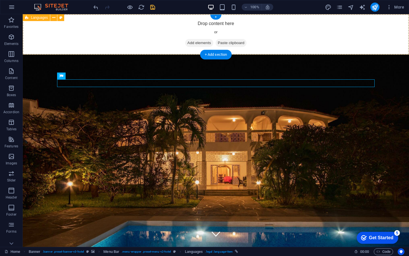
click at [132, 27] on div "Drop content here or Add elements Paste clipboard" at bounding box center [216, 34] width 386 height 40
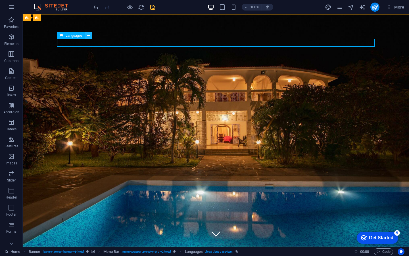
click at [88, 36] on icon at bounding box center [88, 36] width 3 height 6
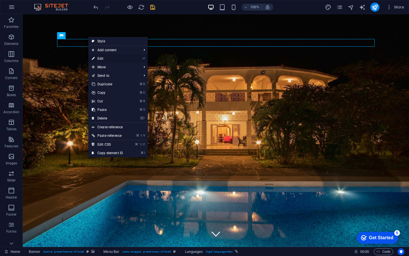
click at [99, 57] on link "⏎ Edit" at bounding box center [107, 58] width 38 height 9
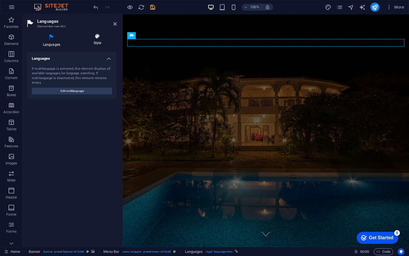
click at [101, 40] on h4 "Style" at bounding box center [97, 40] width 39 height 12
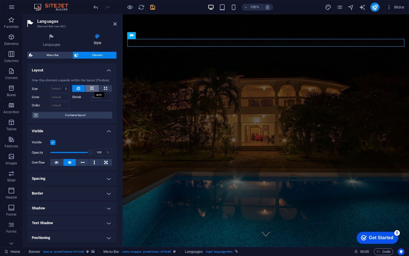
click at [94, 89] on button at bounding box center [92, 88] width 14 height 7
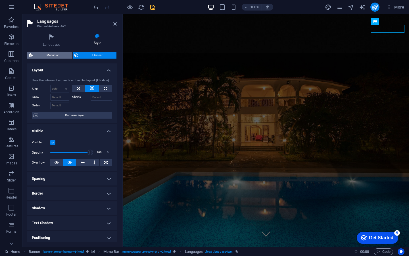
click at [55, 55] on span "Menu Bar" at bounding box center [52, 55] width 36 height 7
select select "rem"
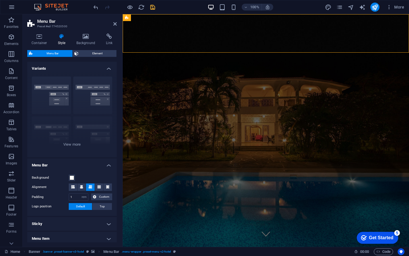
click at [55, 55] on span "Menu Bar" at bounding box center [52, 53] width 36 height 7
click at [114, 23] on icon at bounding box center [114, 24] width 3 height 5
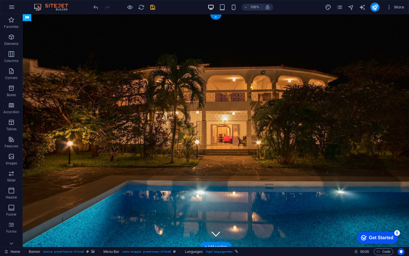
drag, startPoint x: 141, startPoint y: 28, endPoint x: 342, endPoint y: 30, distance: 200.5
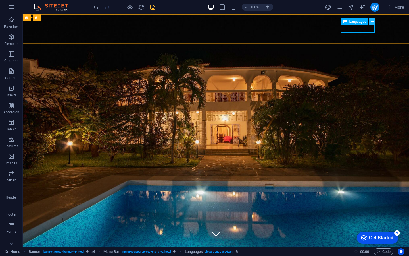
click at [372, 20] on icon at bounding box center [372, 22] width 3 height 6
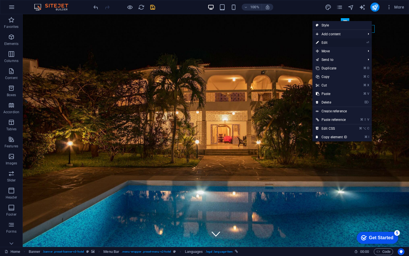
click at [334, 44] on link "⏎ Edit" at bounding box center [331, 42] width 38 height 9
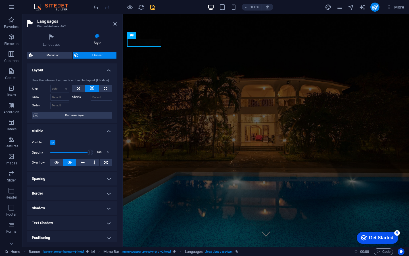
click at [100, 68] on h4 "Layout" at bounding box center [71, 68] width 89 height 10
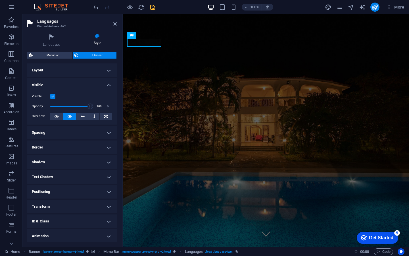
click at [99, 84] on h4 "Visible" at bounding box center [71, 83] width 89 height 10
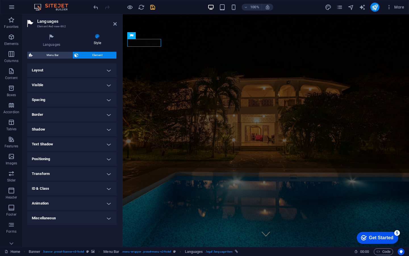
click at [103, 99] on h4 "Spacing" at bounding box center [71, 100] width 89 height 14
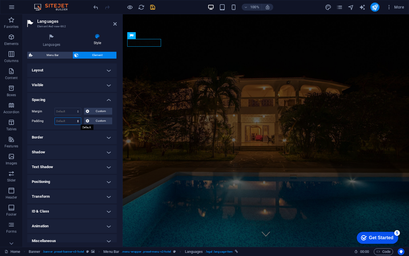
click at [77, 120] on select "Default px rem % vh vw Custom" at bounding box center [68, 121] width 26 height 7
select select "px"
type input "0"
click at [106, 97] on h4 "Spacing" at bounding box center [71, 98] width 89 height 10
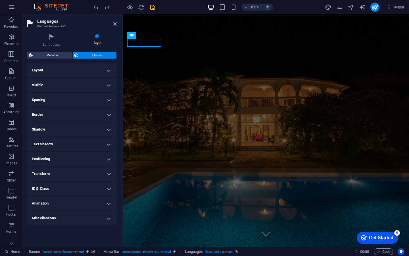
click at [108, 112] on h4 "Border" at bounding box center [71, 115] width 89 height 14
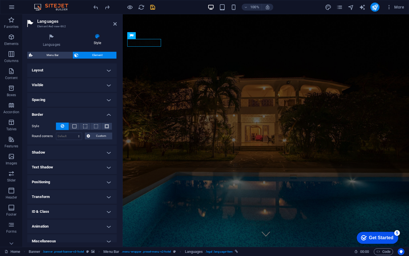
click at [108, 112] on h4 "Border" at bounding box center [71, 113] width 89 height 10
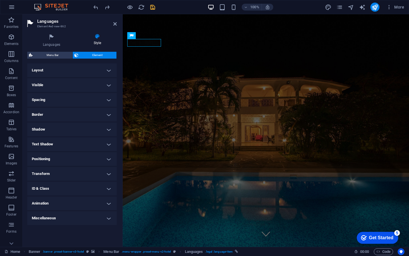
click at [111, 129] on h4 "Shadow" at bounding box center [71, 129] width 89 height 14
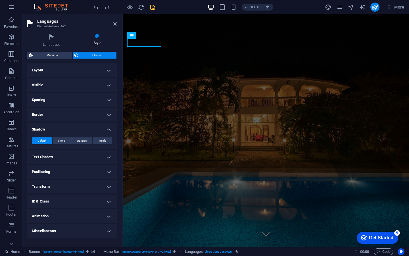
click at [111, 129] on h4 "Shadow" at bounding box center [71, 127] width 89 height 10
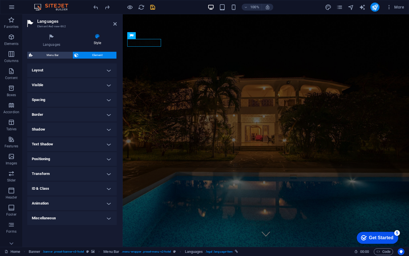
click at [111, 144] on h4 "Text Shadow" at bounding box center [71, 144] width 89 height 14
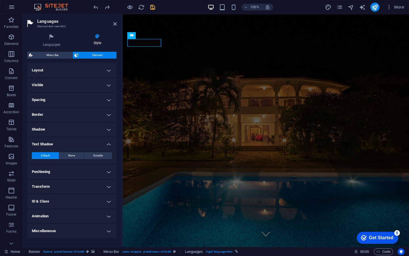
click at [111, 144] on h4 "Text Shadow" at bounding box center [71, 142] width 89 height 10
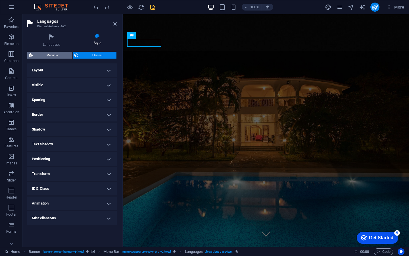
click at [50, 54] on span "Menu Bar" at bounding box center [52, 55] width 36 height 7
select select "rem"
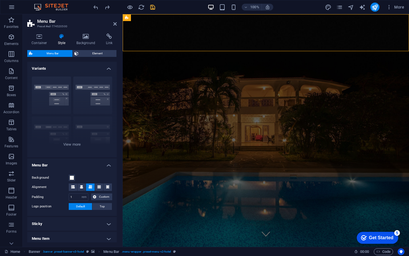
click at [106, 66] on h4 "Variants" at bounding box center [71, 67] width 89 height 10
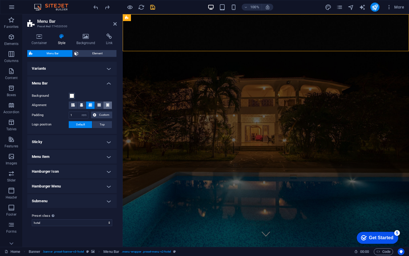
click at [110, 106] on button at bounding box center [107, 104] width 9 height 7
click at [98, 105] on icon at bounding box center [98, 104] width 3 height 3
click at [111, 82] on h4 "Menu Bar" at bounding box center [71, 81] width 89 height 10
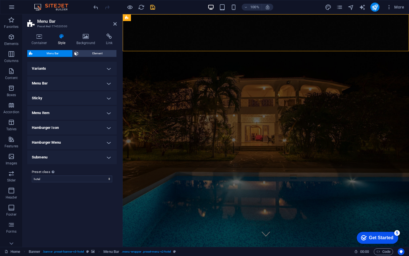
click at [109, 101] on h4 "Sticky" at bounding box center [71, 98] width 89 height 14
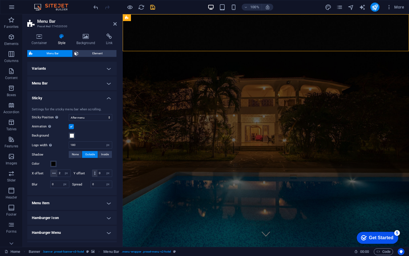
click at [74, 126] on label at bounding box center [71, 126] width 5 height 5
click at [0, 0] on input "Animation Sets a smooth transition when sticky menu appears" at bounding box center [0, 0] width 0 height 0
click at [96, 115] on select "Off Instant After menu After banner When scrolling up" at bounding box center [90, 117] width 43 height 7
click at [76, 144] on input "180" at bounding box center [90, 144] width 43 height 7
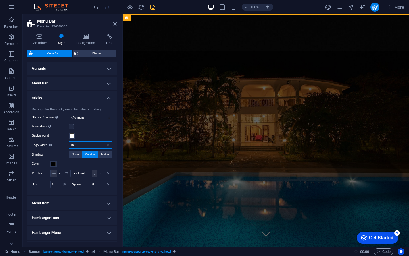
type input "150"
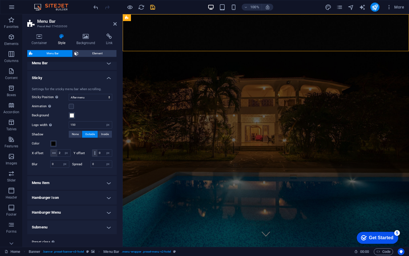
scroll to position [22, 0]
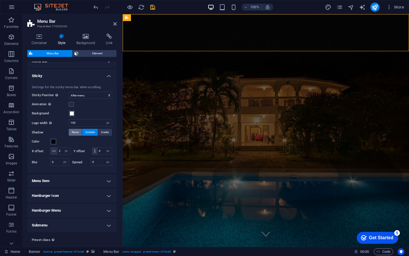
click at [75, 133] on span "None" at bounding box center [75, 132] width 7 height 7
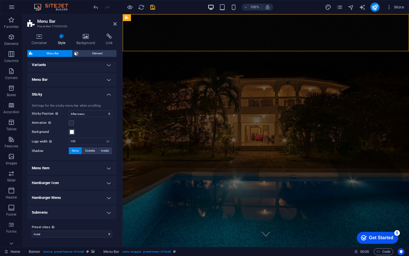
scroll to position [4, 0]
click at [90, 149] on span "Outside" at bounding box center [90, 150] width 10 height 7
type input "2"
type input "4"
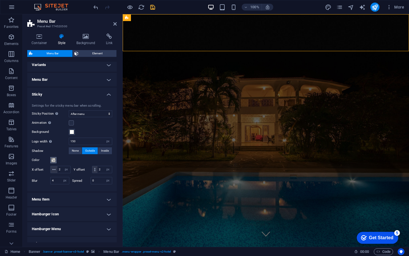
click at [54, 160] on span at bounding box center [53, 160] width 5 height 5
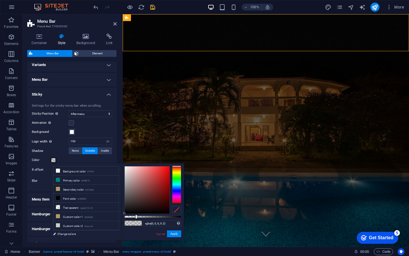
click at [157, 216] on div at bounding box center [152, 216] width 57 height 2
click at [154, 216] on div at bounding box center [152, 216] width 57 height 2
type input "rgba(0, 0, 0, 0.515)"
click at [47, 175] on div "Shadow None Outside Inside Color X offset 2 px rem vh vw Y offset 2 px rem vh v…" at bounding box center [72, 166] width 80 height 38
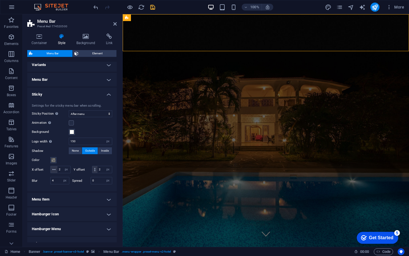
click at [98, 92] on h4 "Sticky" at bounding box center [71, 92] width 89 height 10
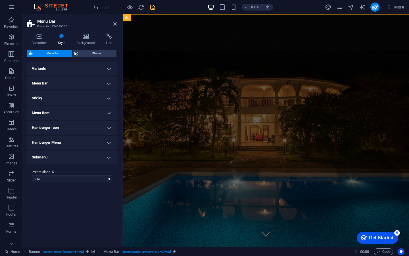
scroll to position [0, 0]
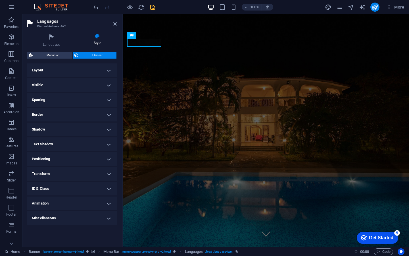
click at [88, 83] on h4 "Visible" at bounding box center [71, 85] width 89 height 14
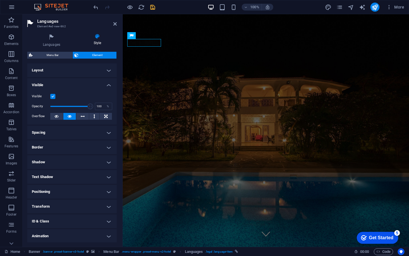
click at [88, 83] on h4 "Visible" at bounding box center [71, 83] width 89 height 10
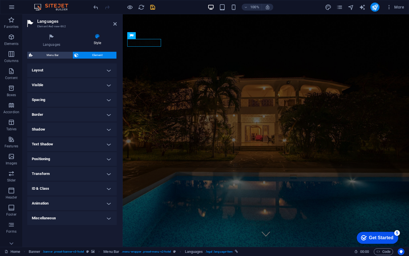
click at [89, 101] on h4 "Spacing" at bounding box center [71, 100] width 89 height 14
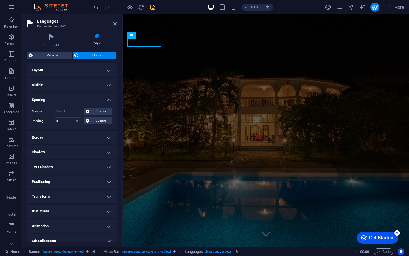
click at [89, 101] on h4 "Spacing" at bounding box center [71, 98] width 89 height 10
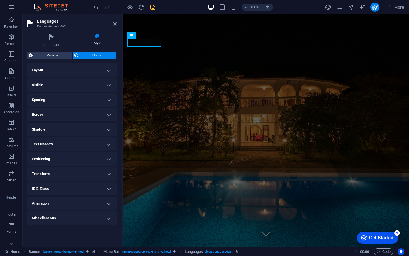
click at [89, 101] on h4 "Spacing" at bounding box center [71, 100] width 89 height 14
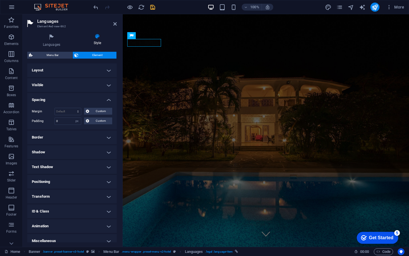
click at [89, 98] on h4 "Spacing" at bounding box center [71, 98] width 89 height 10
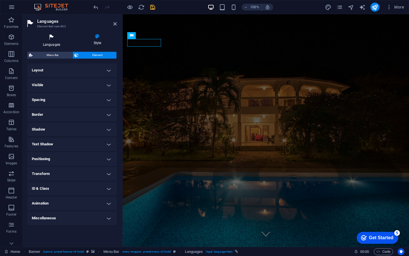
click at [55, 42] on h4 "Languages" at bounding box center [52, 41] width 51 height 14
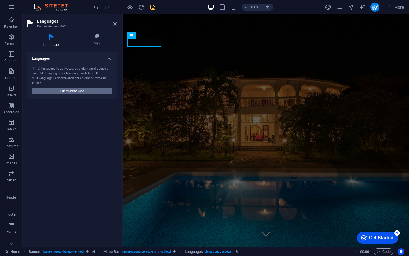
click at [81, 90] on span "Edit multilanguage" at bounding box center [71, 90] width 23 height 7
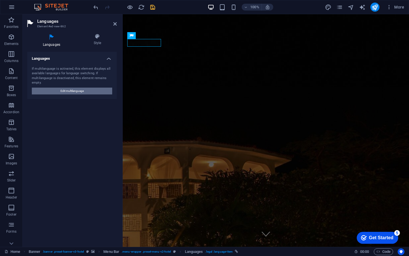
select select "41"
select select "76"
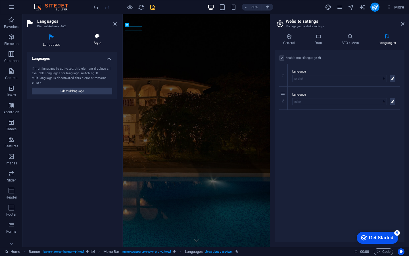
click at [99, 45] on h4 "Style" at bounding box center [97, 40] width 39 height 12
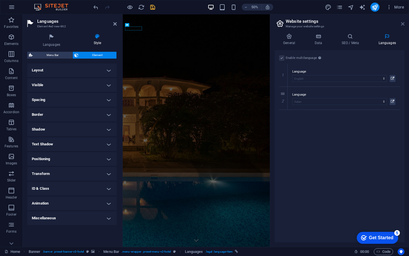
click at [403, 24] on icon at bounding box center [402, 24] width 3 height 5
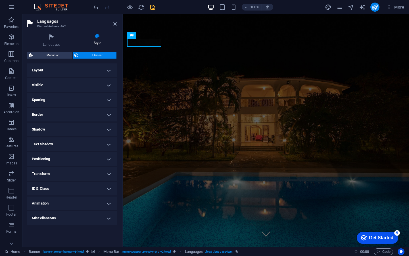
click at [105, 216] on h4 "Miscellaneous" at bounding box center [71, 218] width 89 height 14
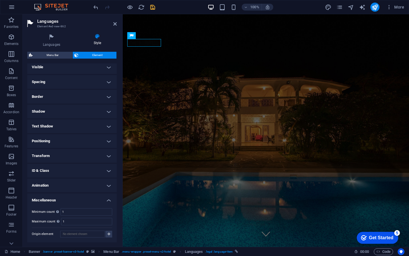
click at [91, 188] on h4 "Animation" at bounding box center [71, 185] width 89 height 14
click at [99, 183] on h4 "Animation" at bounding box center [71, 183] width 89 height 10
click at [96, 172] on h4 "ID & Class" at bounding box center [71, 171] width 89 height 14
click at [96, 172] on h4 "ID & Class" at bounding box center [71, 169] width 89 height 10
click at [97, 155] on h4 "Transform" at bounding box center [71, 156] width 89 height 14
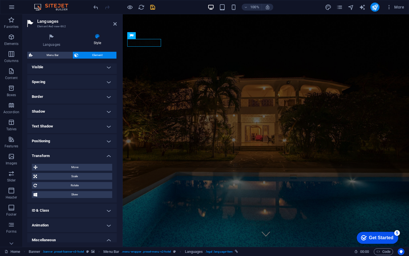
click at [97, 155] on h4 "Transform" at bounding box center [71, 154] width 89 height 10
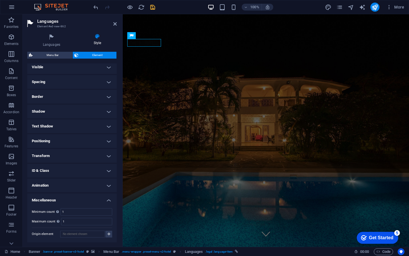
click at [96, 142] on h4 "Positioning" at bounding box center [71, 141] width 89 height 14
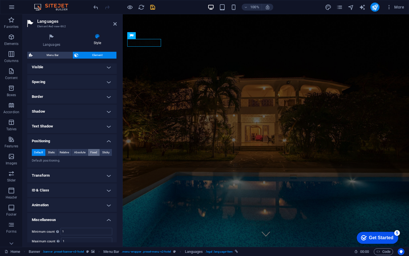
click at [92, 151] on span "Fixed" at bounding box center [93, 152] width 7 height 7
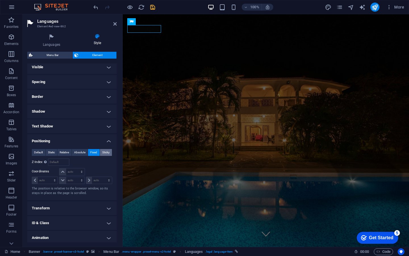
click at [106, 151] on span "Sticky" at bounding box center [105, 152] width 7 height 7
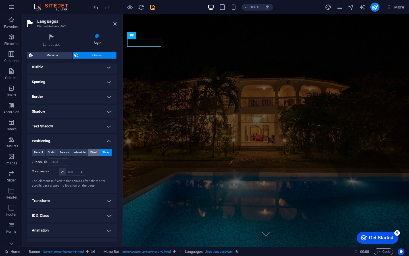
click at [93, 151] on span "Fixed" at bounding box center [93, 152] width 7 height 7
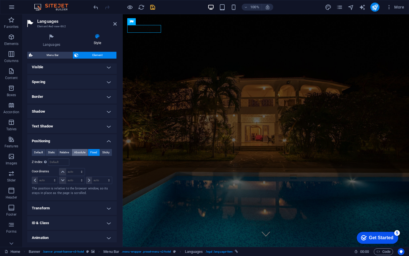
click at [79, 151] on span "Absolute" at bounding box center [79, 152] width 11 height 7
click at [66, 151] on span "Relative" at bounding box center [64, 152] width 9 height 7
click at [51, 151] on span "Static" at bounding box center [51, 152] width 7 height 7
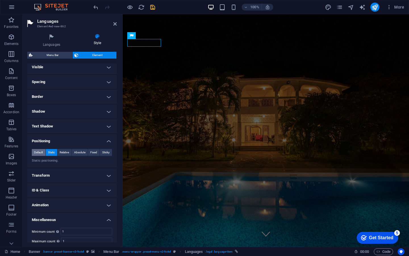
click at [38, 151] on span "Default" at bounding box center [38, 152] width 9 height 7
click at [63, 151] on span "Relative" at bounding box center [64, 152] width 9 height 7
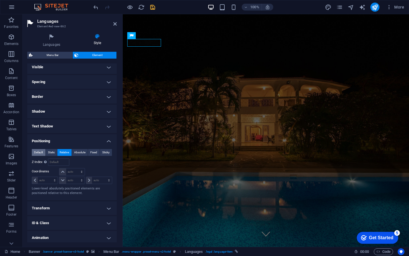
click at [37, 151] on span "Default" at bounding box center [38, 152] width 9 height 7
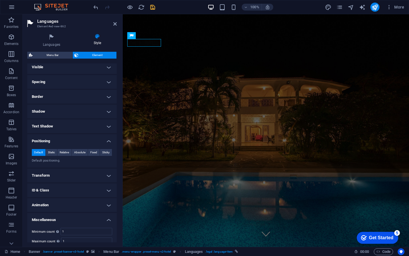
click at [75, 125] on h4 "Text Shadow" at bounding box center [71, 126] width 89 height 14
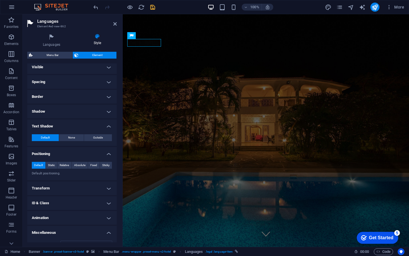
click at [75, 125] on h4 "Text Shadow" at bounding box center [71, 124] width 89 height 10
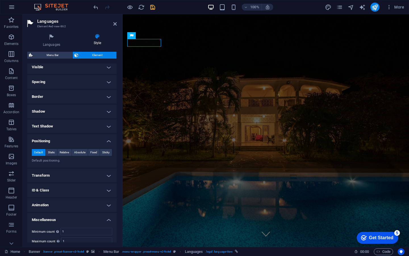
click at [75, 110] on h4 "Shadow" at bounding box center [71, 112] width 89 height 14
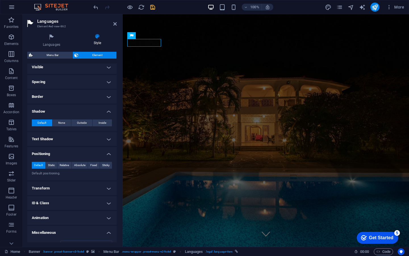
click at [75, 110] on h4 "Shadow" at bounding box center [71, 110] width 89 height 10
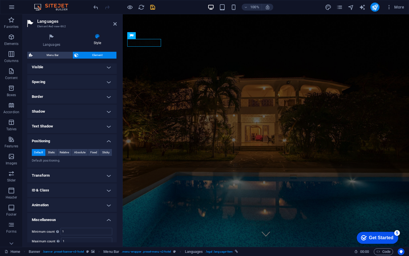
click at [72, 97] on h4 "Border" at bounding box center [71, 97] width 89 height 14
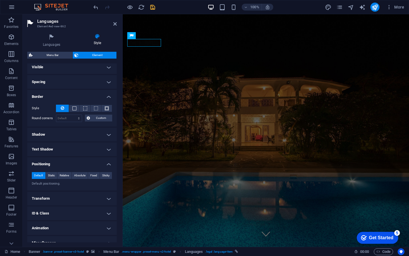
click at [72, 97] on h4 "Border" at bounding box center [71, 95] width 89 height 10
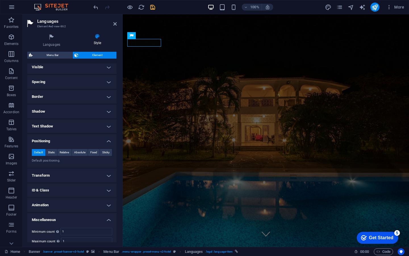
scroll to position [0, 0]
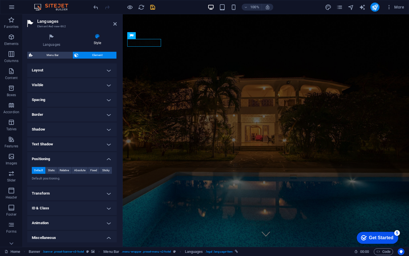
click at [66, 68] on h4 "Layout" at bounding box center [71, 70] width 89 height 14
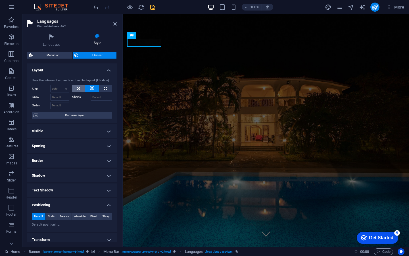
click at [77, 87] on icon at bounding box center [78, 88] width 3 height 7
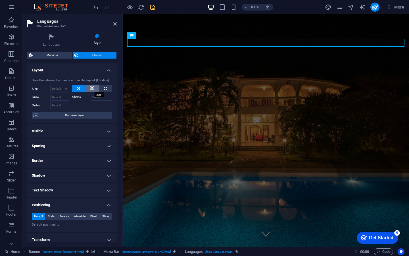
click at [91, 87] on icon at bounding box center [92, 88] width 4 height 7
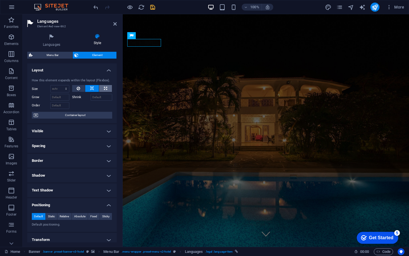
click at [104, 87] on icon at bounding box center [105, 88] width 3 height 7
type input "100"
select select "%"
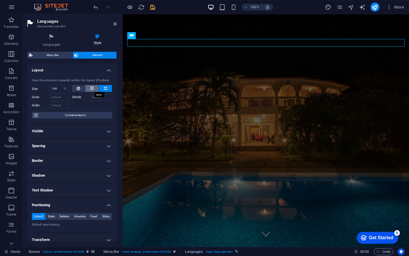
click at [88, 87] on button at bounding box center [92, 88] width 14 height 7
select select "DISABLED_OPTION_VALUE"
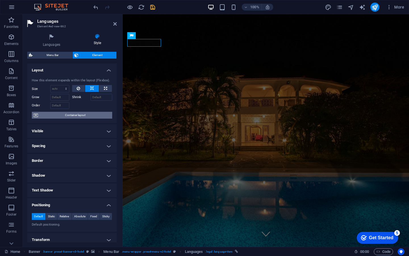
click at [75, 113] on span "Container layout" at bounding box center [75, 115] width 71 height 7
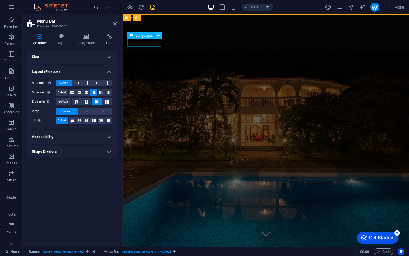
click at [159, 38] on icon at bounding box center [158, 36] width 3 height 6
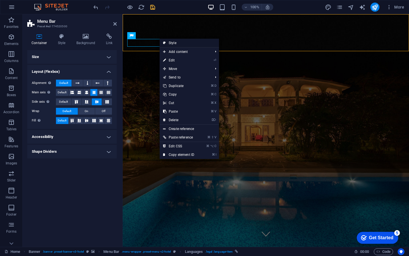
click at [183, 44] on link "Style" at bounding box center [189, 43] width 59 height 9
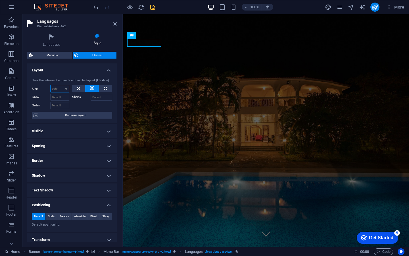
click at [56, 89] on select "Default auto px % 1/1 1/2 1/3 1/4 1/5 1/6 1/7 1/8 1/9 1/10" at bounding box center [60, 88] width 18 height 7
select select "1/2"
type input "50"
click at [57, 88] on input "50" at bounding box center [60, 88] width 18 height 7
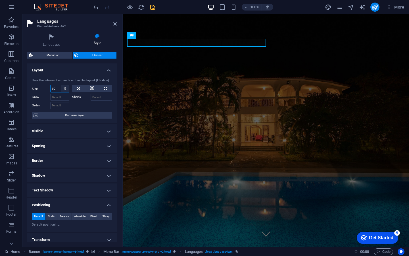
click at [65, 88] on select "Default auto px % 1/1 1/2 1/3 1/4 1/5 1/6 1/7 1/8 1/9 1/10" at bounding box center [65, 88] width 8 height 7
select select "auto"
select select "DISABLED_OPTION_VALUE"
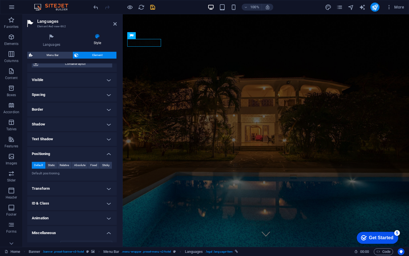
scroll to position [56, 0]
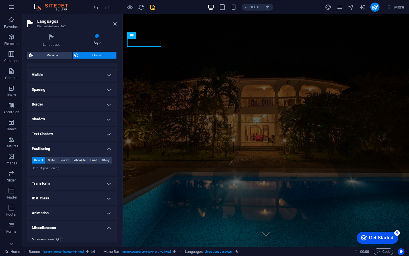
click at [89, 75] on h4 "Visible" at bounding box center [71, 75] width 89 height 14
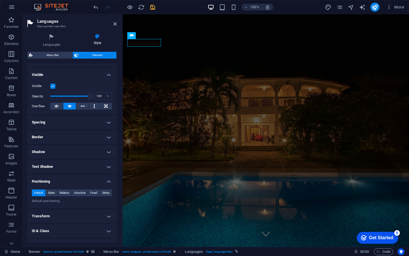
click at [89, 75] on h4 "Visible" at bounding box center [71, 73] width 89 height 10
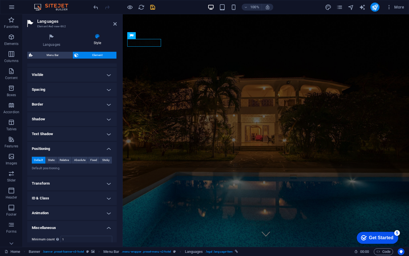
click at [88, 89] on h4 "Spacing" at bounding box center [71, 90] width 89 height 14
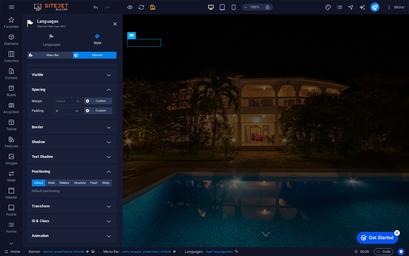
click at [88, 89] on h4 "Spacing" at bounding box center [71, 88] width 89 height 10
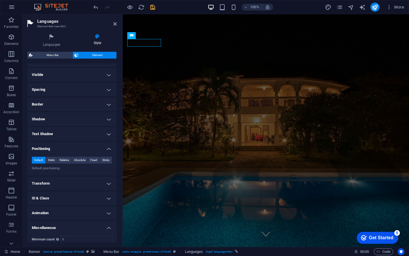
click at [89, 99] on h4 "Border" at bounding box center [71, 104] width 89 height 14
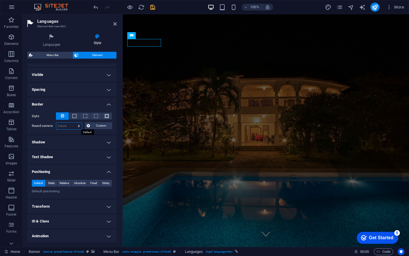
click at [79, 125] on select "Default px rem % vh vw Custom" at bounding box center [69, 125] width 26 height 7
select select "px"
type input "25"
click at [81, 129] on div "Style - Width 1 auto px rem % vh vw Custom Custom 1 auto px rem % vh vw 1 auto …" at bounding box center [71, 121] width 89 height 26
click at [95, 141] on h4 "Shadow" at bounding box center [71, 142] width 89 height 14
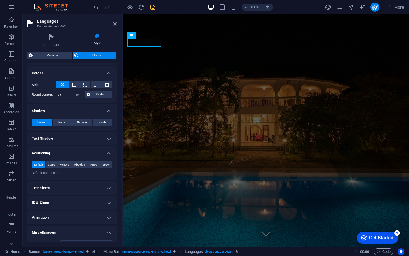
scroll to position [88, 0]
click at [96, 136] on h4 "Text Shadow" at bounding box center [71, 138] width 89 height 14
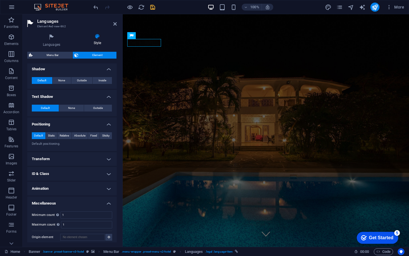
scroll to position [132, 0]
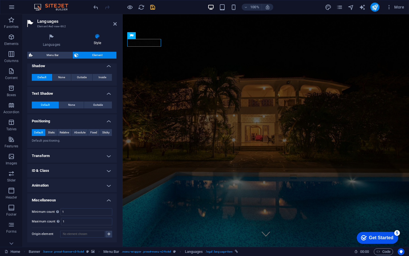
click at [98, 151] on h4 "Transform" at bounding box center [71, 156] width 89 height 14
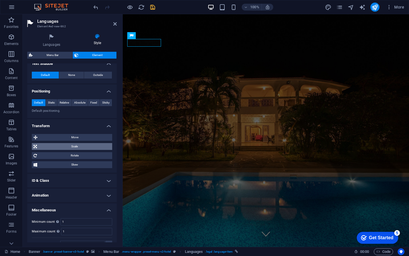
scroll to position [172, 0]
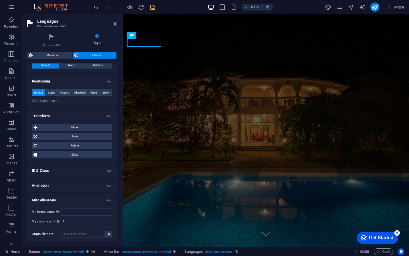
click at [96, 171] on h4 "ID & Class" at bounding box center [71, 171] width 89 height 14
click at [114, 25] on icon at bounding box center [114, 24] width 3 height 5
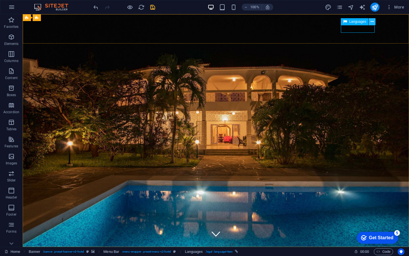
click at [372, 21] on icon at bounding box center [372, 22] width 3 height 6
select select "px"
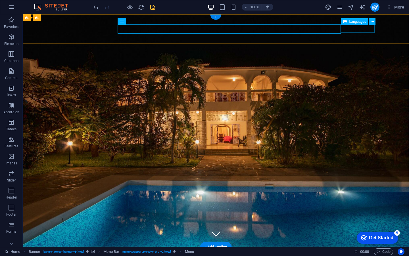
select select "px"
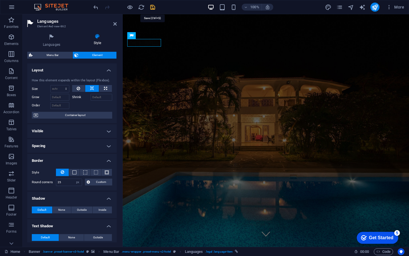
click at [153, 8] on icon "save" at bounding box center [152, 7] width 7 height 7
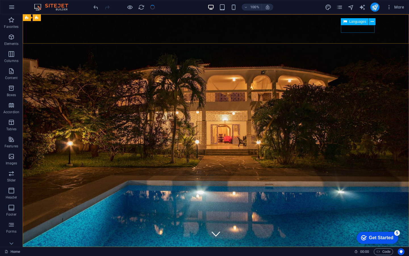
click at [359, 22] on span "Languages" at bounding box center [357, 21] width 17 height 3
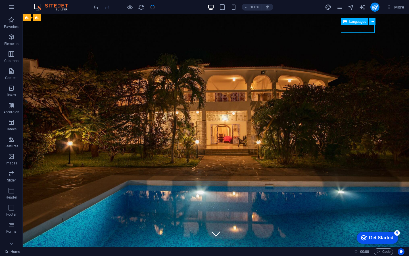
click at [359, 22] on span "Languages" at bounding box center [357, 21] width 17 height 3
select select "px"
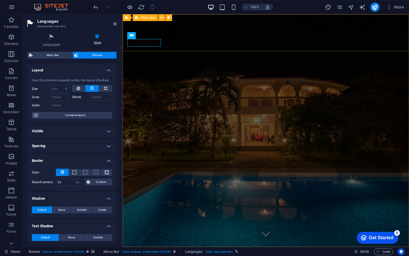
type input "ed-911735064"
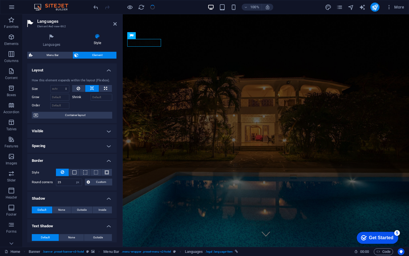
click at [60, 130] on h4 "Visible" at bounding box center [71, 131] width 89 height 14
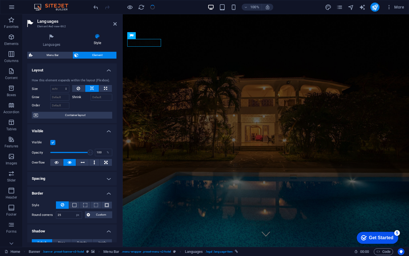
click at [68, 127] on h4 "Visible" at bounding box center [71, 129] width 89 height 10
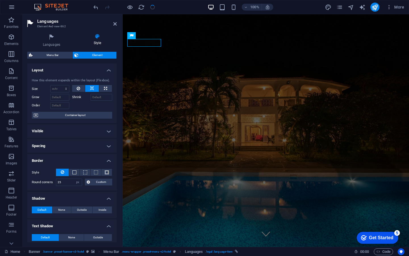
click at [70, 146] on h4 "Spacing" at bounding box center [71, 146] width 89 height 14
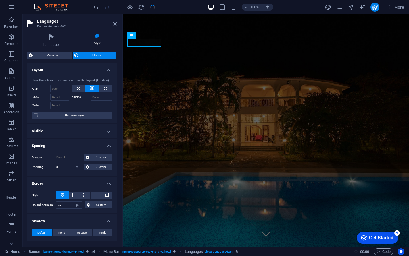
click at [70, 146] on h4 "Spacing" at bounding box center [71, 144] width 89 height 10
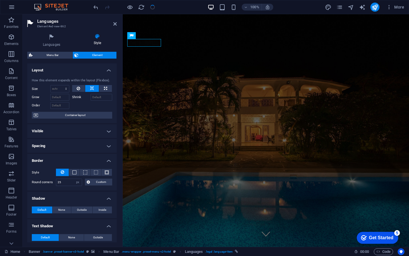
click at [72, 155] on h4 "Border" at bounding box center [71, 159] width 89 height 10
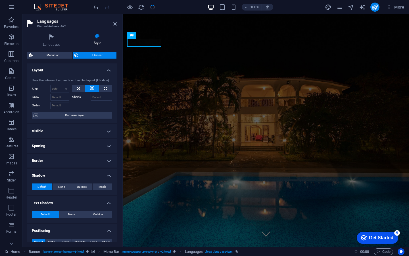
click at [75, 174] on h4 "Shadow" at bounding box center [71, 173] width 89 height 10
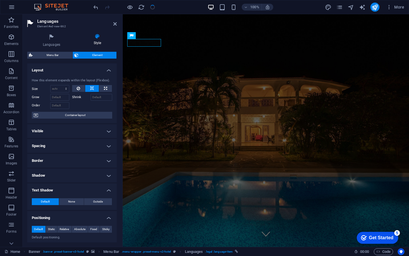
click at [76, 187] on h4 "Text Shadow" at bounding box center [71, 188] width 89 height 10
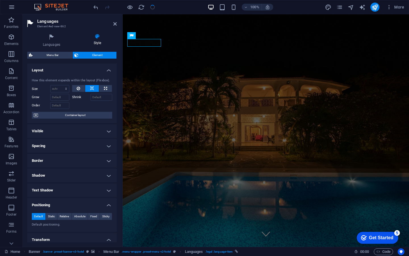
click at [75, 202] on h4 "Positioning" at bounding box center [71, 203] width 89 height 10
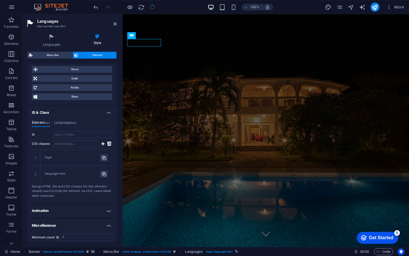
scroll to position [187, 0]
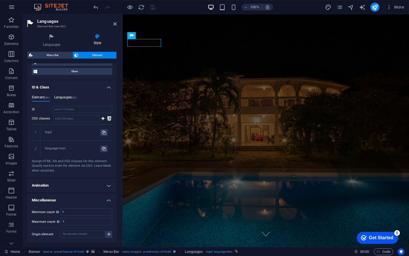
click at [66, 96] on h4 "Languages (div)" at bounding box center [65, 98] width 22 height 6
click at [45, 98] on h4 "Element (div)" at bounding box center [41, 98] width 18 height 6
click at [75, 86] on h4 "ID & Class" at bounding box center [71, 85] width 89 height 10
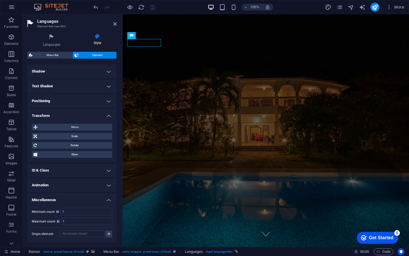
click at [73, 112] on h4 "Transform" at bounding box center [71, 114] width 89 height 10
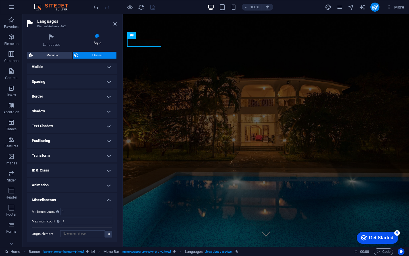
scroll to position [64, 0]
click at [74, 184] on h4 "Animation" at bounding box center [71, 185] width 89 height 14
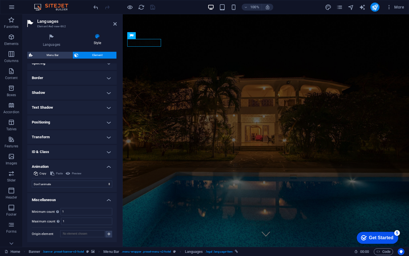
click at [82, 162] on h4 "Animation" at bounding box center [71, 165] width 89 height 10
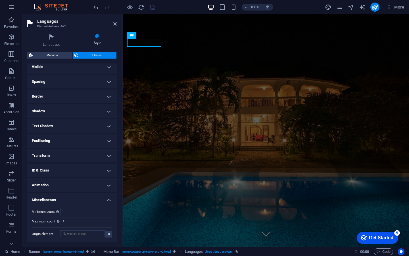
scroll to position [64, 0]
click at [79, 196] on h4 "Miscellaneous" at bounding box center [71, 198] width 89 height 10
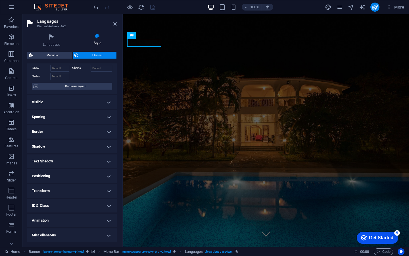
scroll to position [0, 0]
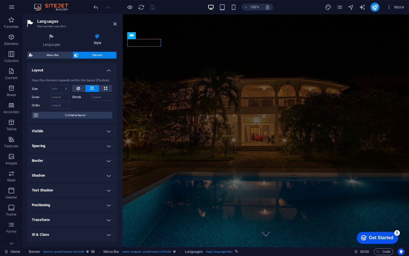
click at [73, 70] on h4 "Layout" at bounding box center [71, 68] width 89 height 10
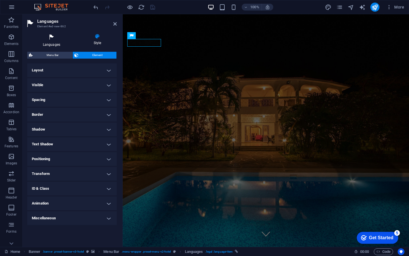
click at [53, 35] on icon at bounding box center [51, 37] width 49 height 7
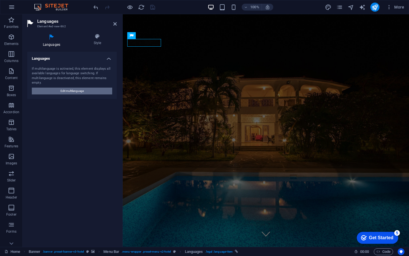
click at [84, 90] on button "Edit multilanguage" at bounding box center [72, 90] width 80 height 7
select select "41"
select select "76"
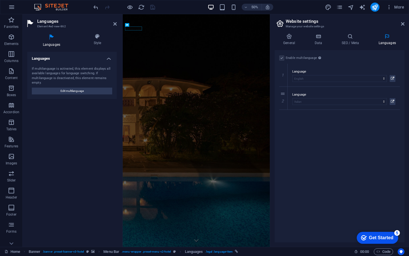
click at [108, 59] on h4 "Languages" at bounding box center [71, 57] width 89 height 10
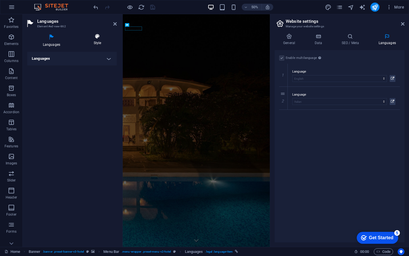
click at [99, 42] on h4 "Style" at bounding box center [97, 40] width 39 height 12
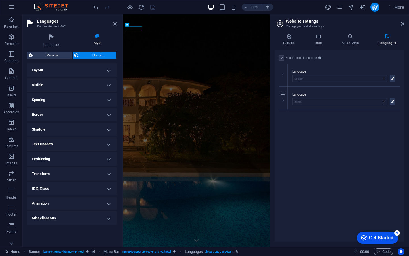
click at [109, 143] on h4 "Text Shadow" at bounding box center [71, 144] width 89 height 14
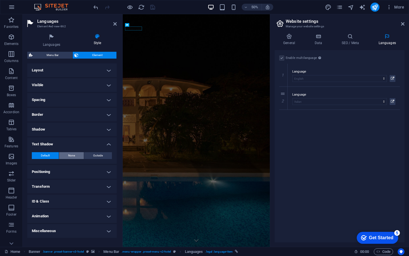
click at [69, 156] on span "None" at bounding box center [71, 155] width 7 height 7
click at [108, 144] on h4 "Text Shadow" at bounding box center [71, 142] width 89 height 10
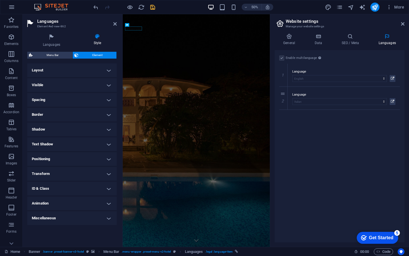
click at [109, 83] on h4 "Visible" at bounding box center [71, 85] width 89 height 14
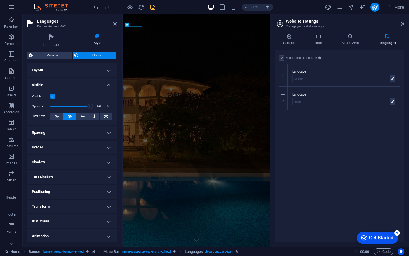
click at [54, 97] on label at bounding box center [52, 96] width 5 height 5
click at [0, 0] on input "Visible" at bounding box center [0, 0] width 0 height 0
click at [54, 97] on label at bounding box center [52, 96] width 5 height 5
click at [0, 0] on input "Visible" at bounding box center [0, 0] width 0 height 0
click at [108, 84] on h4 "Visible" at bounding box center [71, 83] width 89 height 10
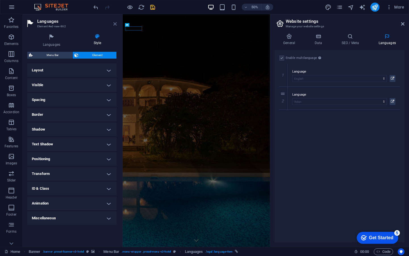
click at [114, 26] on icon at bounding box center [114, 24] width 3 height 5
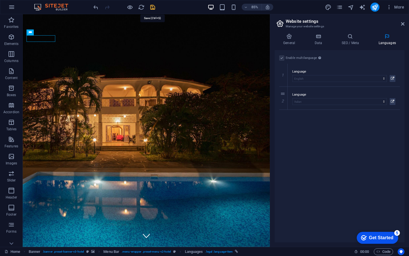
click at [153, 7] on icon "save" at bounding box center [152, 7] width 7 height 7
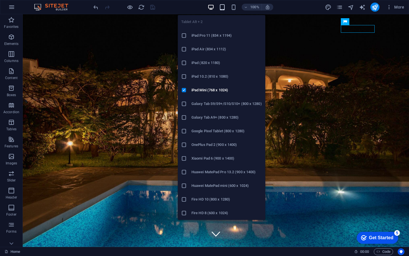
click at [222, 8] on icon "button" at bounding box center [222, 7] width 7 height 7
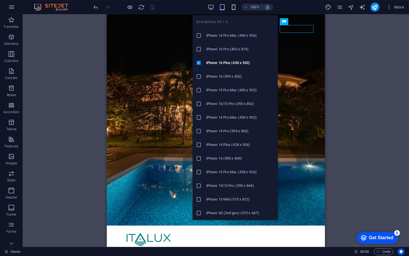
click at [233, 7] on icon "button" at bounding box center [233, 7] width 7 height 7
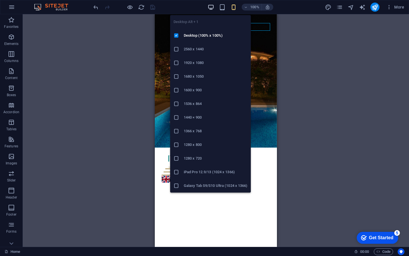
click at [209, 8] on icon "button" at bounding box center [211, 7] width 7 height 7
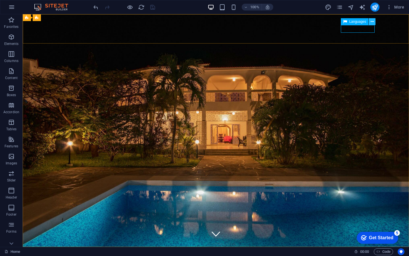
click at [371, 22] on icon at bounding box center [372, 22] width 3 height 6
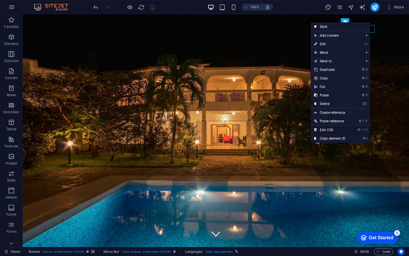
click at [332, 131] on link "⌘ ⌥ C Edit CSS" at bounding box center [330, 130] width 38 height 9
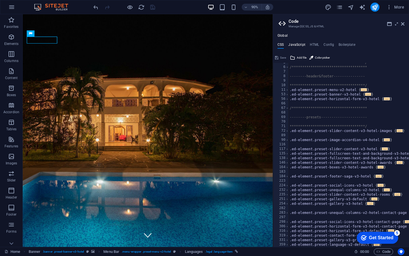
click at [293, 45] on h4 "JavaScript" at bounding box center [296, 46] width 17 height 6
type textarea "/* JS for preset "Menu V2" */"
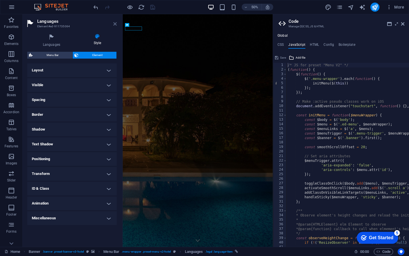
click at [116, 23] on icon at bounding box center [114, 24] width 3 height 5
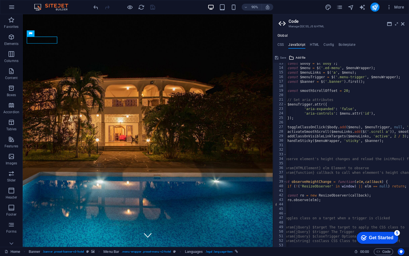
scroll to position [57, 0]
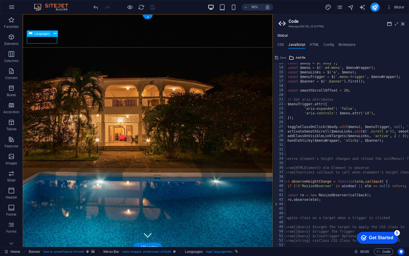
click at [231, 251] on span ". legal .language-item" at bounding box center [219, 251] width 28 height 7
click at [223, 250] on span ". legal .language-item" at bounding box center [219, 251] width 28 height 7
click at [236, 251] on icon "breadcrumb" at bounding box center [236, 251] width 3 height 3
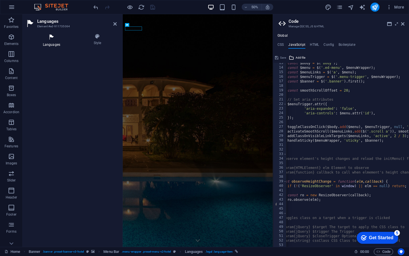
click at [55, 42] on h4 "Languages" at bounding box center [52, 41] width 51 height 14
click at [112, 59] on h4 "Languages" at bounding box center [71, 59] width 89 height 14
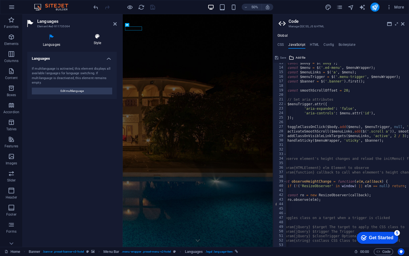
click at [98, 43] on h4 "Style" at bounding box center [97, 40] width 39 height 12
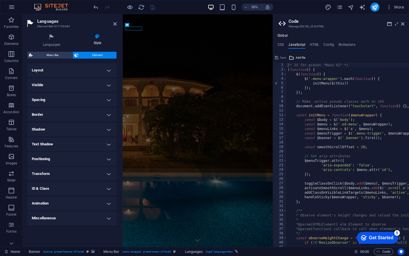
scroll to position [0, 0]
click at [113, 24] on icon at bounding box center [114, 24] width 3 height 5
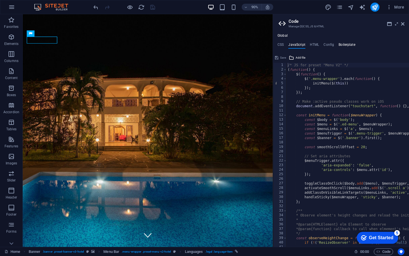
click at [346, 45] on h4 "Boilerplate" at bounding box center [347, 46] width 17 height 6
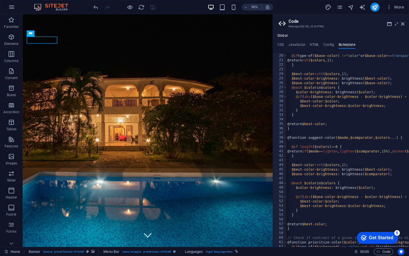
scroll to position [0, 1]
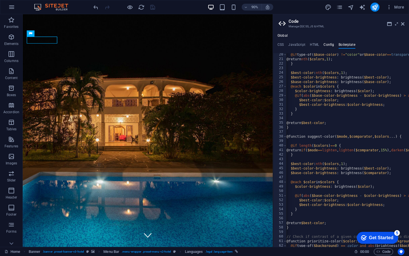
click at [331, 47] on h4 "Config" at bounding box center [328, 46] width 11 height 6
type textarea "$color-background: #ffffff;"
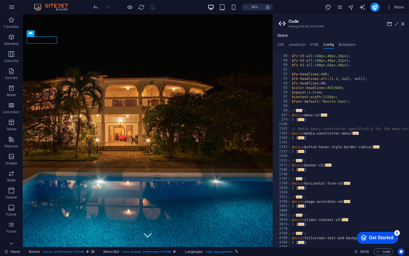
scroll to position [213, 0]
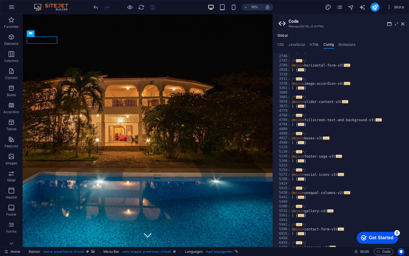
scroll to position [338, 0]
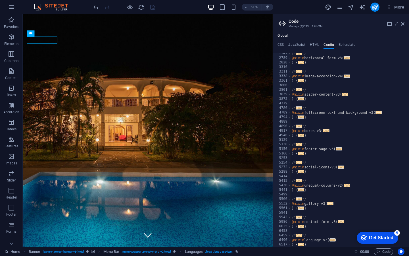
click at [286, 241] on div "6490" at bounding box center [282, 239] width 18 height 5
click at [336, 239] on span "..." at bounding box center [332, 239] width 6 height 3
click at [302, 227] on span "..." at bounding box center [301, 225] width 6 height 3
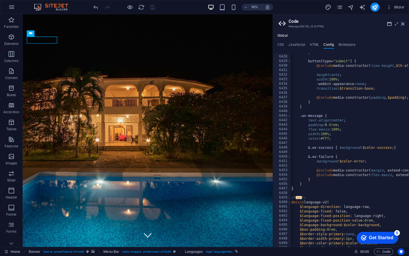
scroll to position [2419, 0]
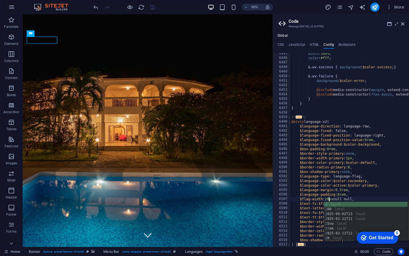
scroll to position [0, 4]
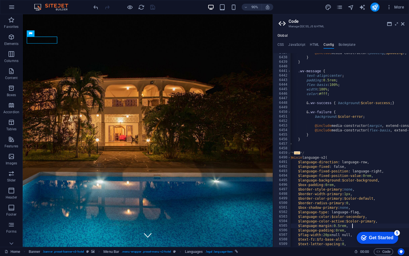
scroll to position [0, 0]
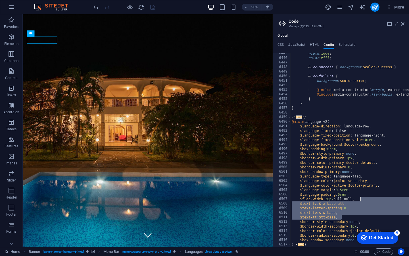
drag, startPoint x: 343, startPoint y: 217, endPoint x: 360, endPoint y: 201, distance: 23.1
type textarea "$flag-width: 20px null null,"
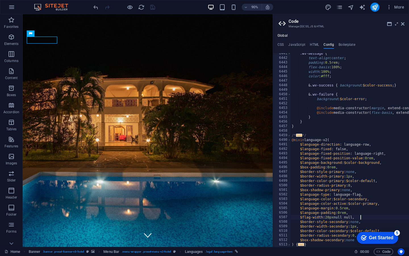
type textarea "$flag-width: 20px null null,"
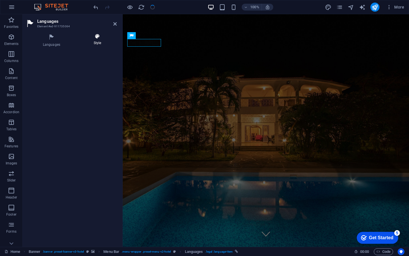
click at [98, 36] on icon at bounding box center [97, 37] width 39 height 6
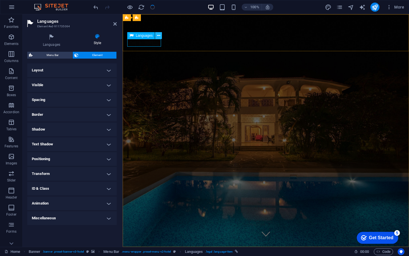
click at [158, 36] on icon at bounding box center [158, 36] width 3 height 6
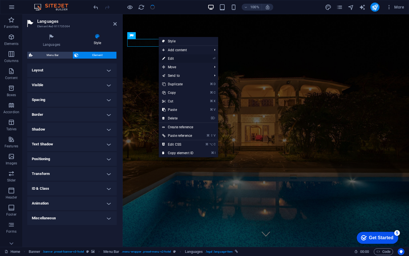
click at [174, 59] on link "⏎ Edit" at bounding box center [178, 58] width 38 height 9
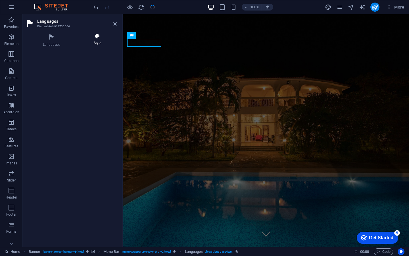
click at [95, 36] on icon at bounding box center [97, 37] width 39 height 6
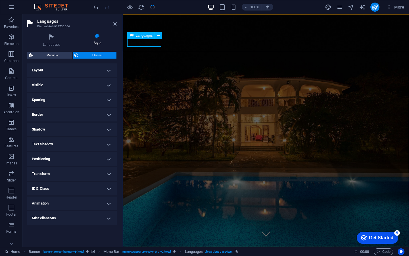
click at [0, 0] on icon at bounding box center [0, 0] width 0 height 0
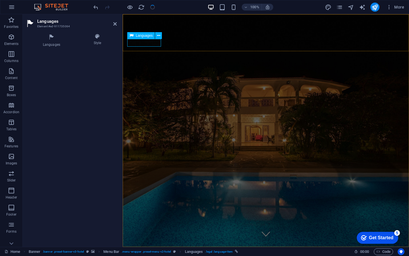
click at [0, 0] on icon at bounding box center [0, 0] width 0 height 0
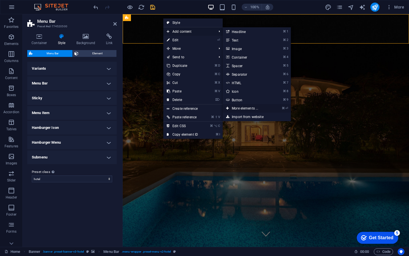
click at [264, 107] on link "⌘ ⏎ More elements ..." at bounding box center [246, 108] width 47 height 9
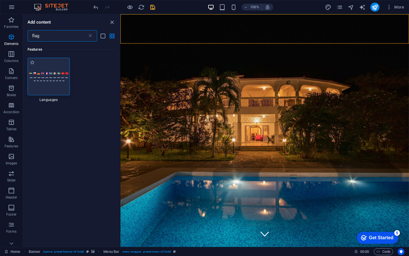
click at [43, 77] on img at bounding box center [48, 76] width 39 height 9
click at [120, 77] on div "H1 Banner Container Spacer Menu Banner Menu Bar Container HTML Container Banner…" at bounding box center [264, 130] width 289 height 232
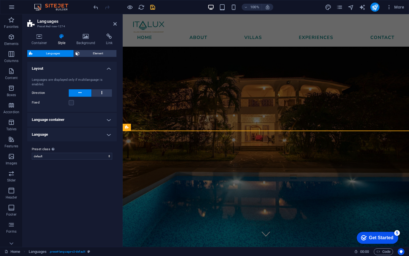
scroll to position [116, 0]
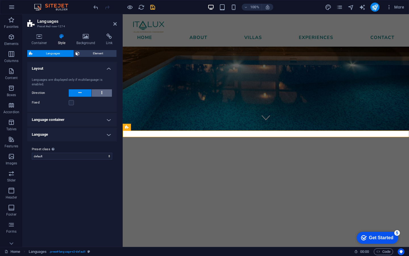
click at [103, 92] on button at bounding box center [102, 92] width 20 height 7
click at [109, 120] on h4 "Language container" at bounding box center [71, 120] width 89 height 14
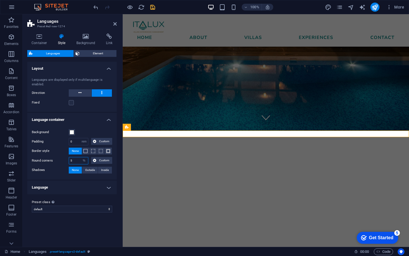
click at [70, 161] on input "5" at bounding box center [78, 160] width 19 height 7
type input "25"
click at [109, 120] on h4 "Language container" at bounding box center [71, 118] width 89 height 10
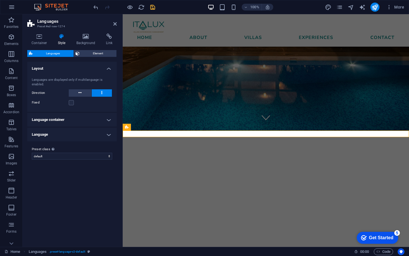
click at [108, 132] on h4 "Language" at bounding box center [71, 135] width 89 height 14
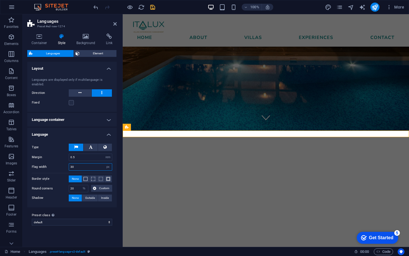
click at [72, 168] on input "30" at bounding box center [90, 166] width 43 height 7
type input "20"
click at [65, 163] on div "Flag width 20 px rem % vh vw" at bounding box center [72, 166] width 80 height 7
click at [78, 187] on input "20" at bounding box center [78, 188] width 19 height 7
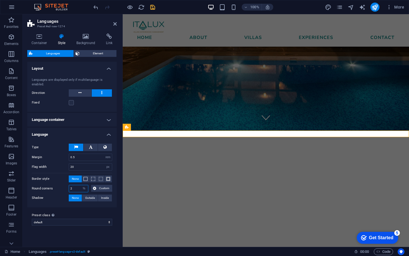
type input "25"
click at [80, 132] on h4 "Language" at bounding box center [71, 133] width 89 height 10
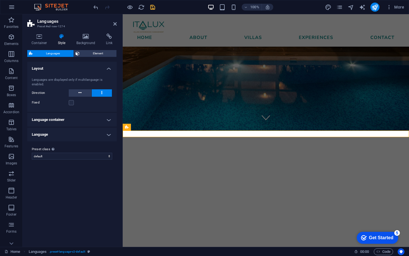
click at [99, 134] on h4 "Language" at bounding box center [71, 135] width 89 height 14
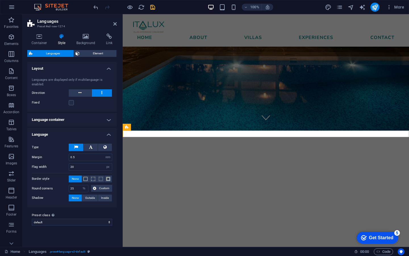
click at [99, 134] on h4 "Language" at bounding box center [71, 133] width 89 height 10
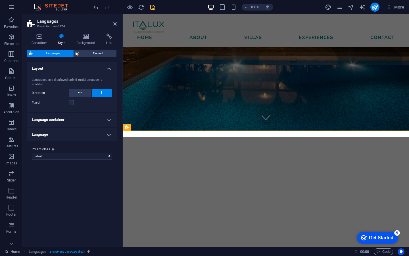
click at [89, 71] on h4 "Layout" at bounding box center [71, 67] width 89 height 10
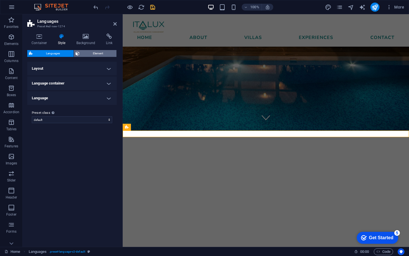
click at [87, 52] on span "Element" at bounding box center [98, 53] width 34 height 7
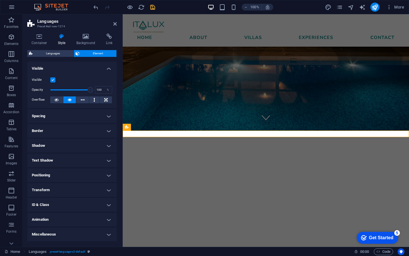
click at [87, 66] on h4 "Visible" at bounding box center [71, 67] width 89 height 10
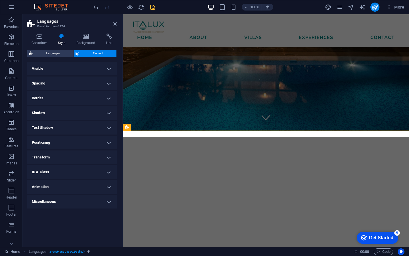
click at [91, 83] on h4 "Spacing" at bounding box center [71, 83] width 89 height 14
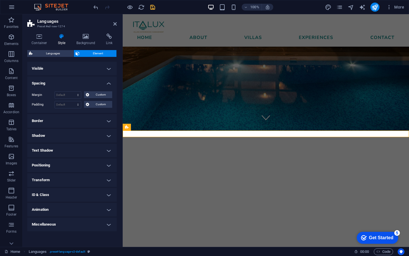
click at [91, 83] on h4 "Spacing" at bounding box center [71, 81] width 89 height 10
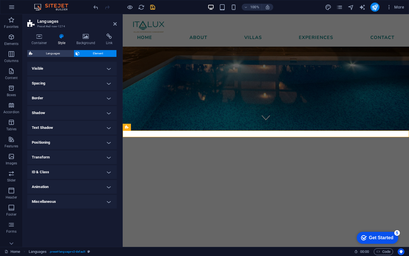
click at [93, 96] on h4 "Border" at bounding box center [71, 98] width 89 height 14
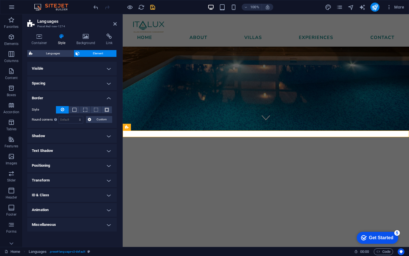
click at [93, 96] on h4 "Border" at bounding box center [71, 96] width 89 height 10
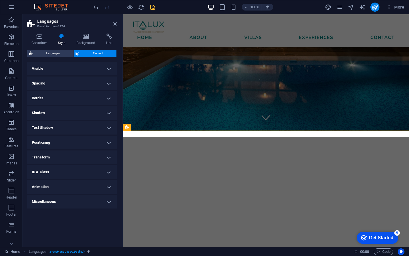
click at [97, 112] on h4 "Shadow" at bounding box center [71, 113] width 89 height 14
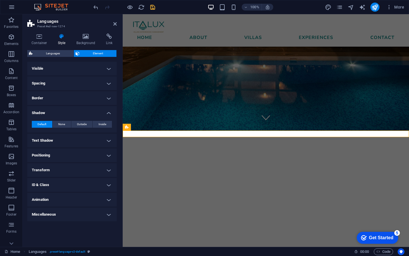
click at [97, 112] on h4 "Shadow" at bounding box center [71, 111] width 89 height 10
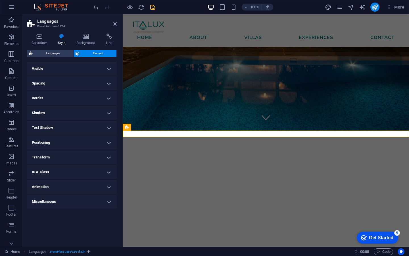
click at [98, 124] on h4 "Text Shadow" at bounding box center [71, 128] width 89 height 14
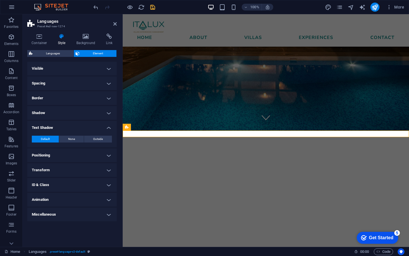
click at [98, 124] on h4 "Text Shadow" at bounding box center [71, 126] width 89 height 10
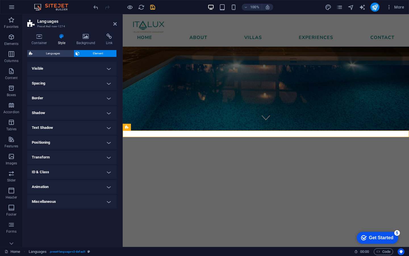
click at [100, 141] on h4 "Positioning" at bounding box center [71, 142] width 89 height 14
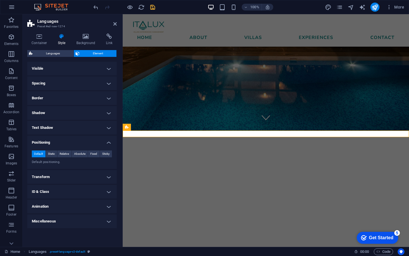
click at [100, 141] on h4 "Positioning" at bounding box center [71, 140] width 89 height 10
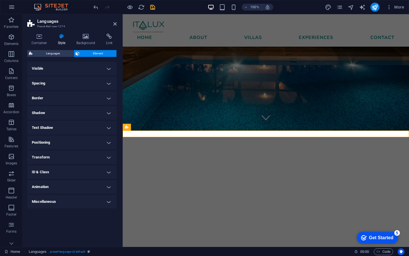
click at [100, 152] on h4 "Transform" at bounding box center [71, 157] width 89 height 14
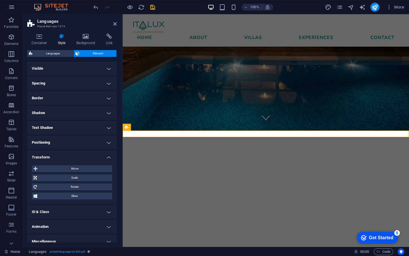
click at [100, 152] on h4 "Transform" at bounding box center [71, 155] width 89 height 10
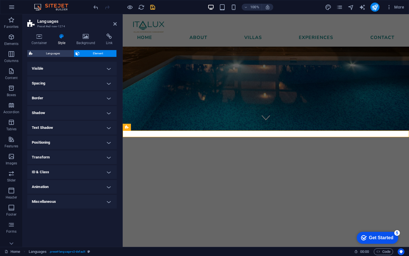
click at [101, 171] on h4 "ID & Class" at bounding box center [71, 172] width 89 height 14
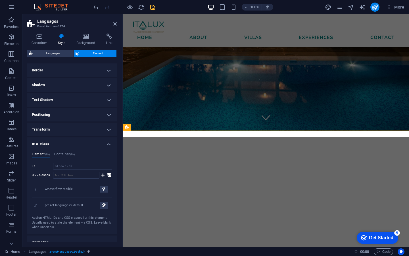
scroll to position [30, 0]
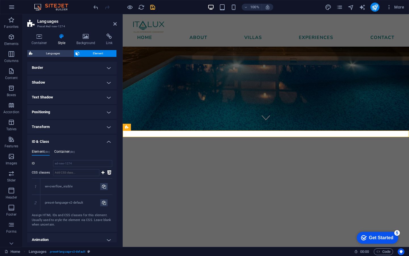
click at [66, 152] on h4 "Container (div)" at bounding box center [64, 152] width 20 height 6
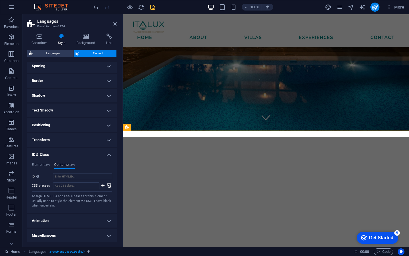
click at [82, 152] on h4 "ID & Class" at bounding box center [71, 153] width 89 height 10
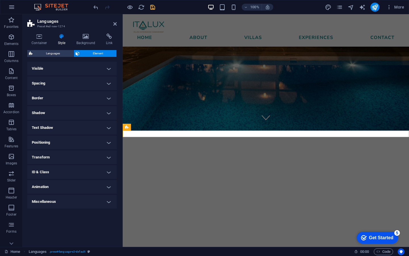
scroll to position [0, 0]
click at [90, 185] on h4 "Animation" at bounding box center [71, 187] width 89 height 14
click at [90, 185] on h4 "Animation" at bounding box center [71, 185] width 89 height 10
click at [89, 199] on h4 "Miscellaneous" at bounding box center [71, 202] width 89 height 14
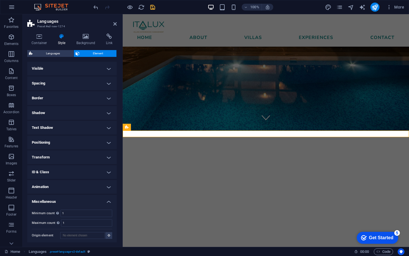
click at [89, 199] on h4 "Miscellaneous" at bounding box center [71, 200] width 89 height 10
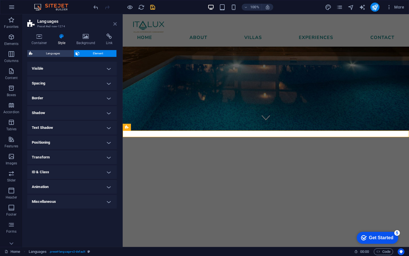
click at [114, 24] on icon at bounding box center [114, 24] width 3 height 5
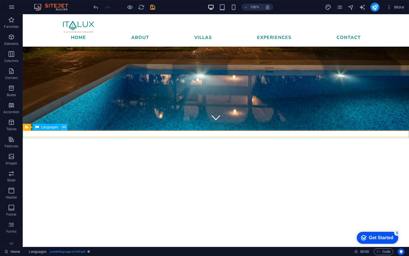
click at [62, 129] on button at bounding box center [63, 127] width 7 height 7
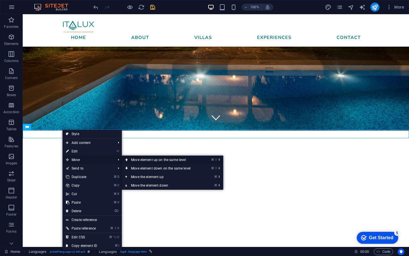
click at [170, 160] on link "⌘ ⇧ ⬆ Move element up on the same level" at bounding box center [162, 159] width 80 height 9
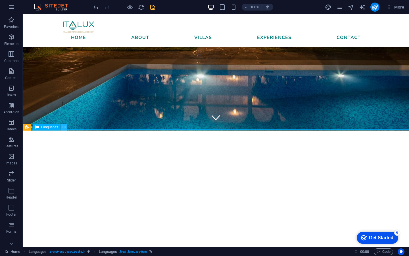
click at [64, 128] on icon at bounding box center [63, 127] width 3 height 6
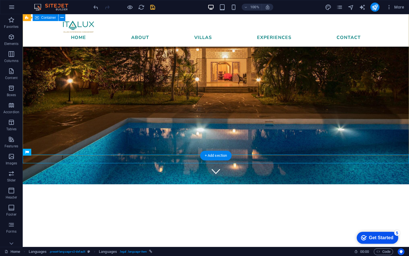
scroll to position [100, 0]
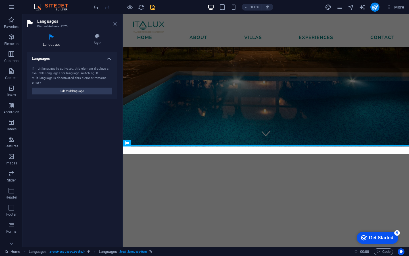
click at [114, 22] on icon at bounding box center [114, 24] width 3 height 5
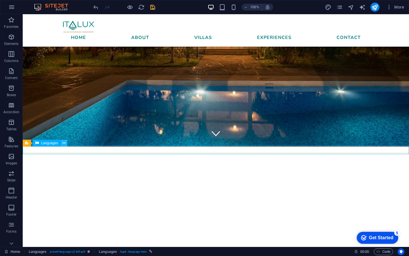
click at [64, 144] on icon at bounding box center [63, 143] width 3 height 6
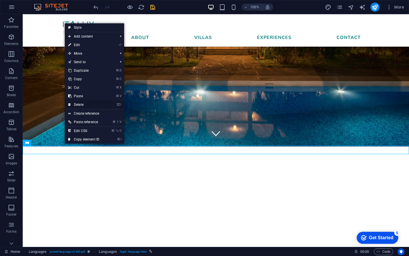
click at [99, 105] on link "⌦ Delete" at bounding box center [84, 104] width 38 height 9
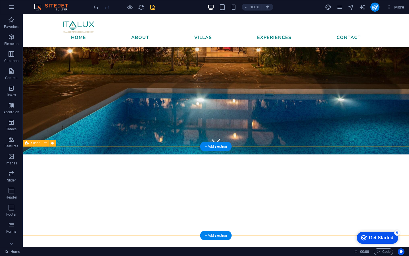
scroll to position [0, 0]
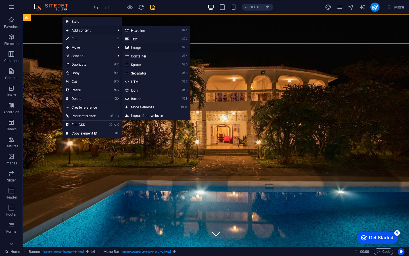
click at [147, 48] on link "⌘ 3 Image" at bounding box center [145, 47] width 47 height 9
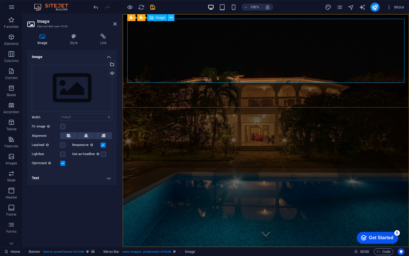
click at [171, 19] on icon at bounding box center [171, 18] width 3 height 6
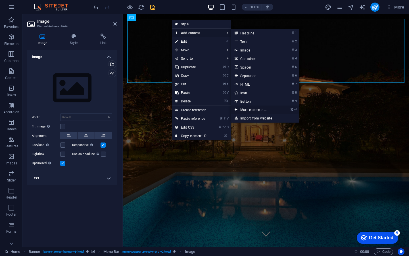
click at [269, 112] on link "⌘ ⏎ More elements ..." at bounding box center [254, 109] width 47 height 9
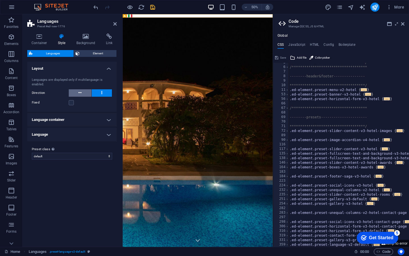
scroll to position [21, 0]
click at [80, 93] on icon at bounding box center [79, 92] width 3 height 7
click at [101, 91] on button at bounding box center [102, 92] width 20 height 7
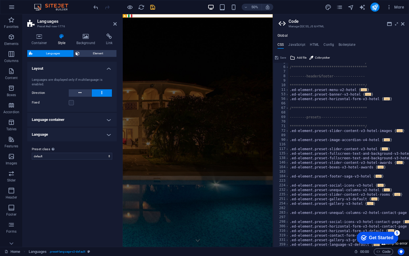
click at [106, 121] on h4 "Language container" at bounding box center [71, 120] width 89 height 14
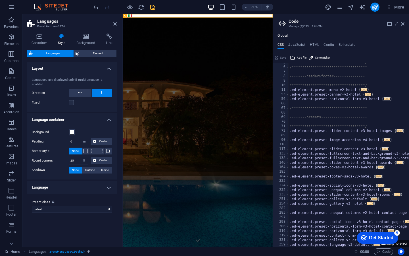
click at [107, 186] on h4 "Language" at bounding box center [71, 187] width 89 height 14
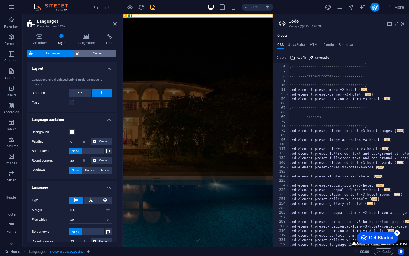
click at [90, 56] on span "Element" at bounding box center [98, 53] width 34 height 7
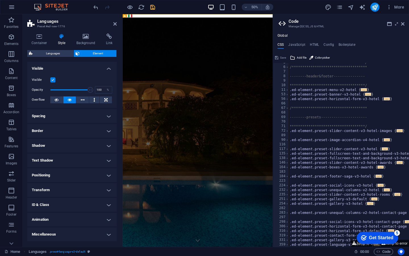
click at [103, 68] on h4 "Visible" at bounding box center [71, 67] width 89 height 10
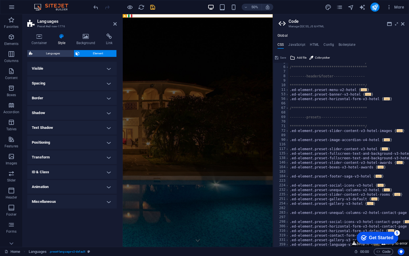
click at [90, 145] on h4 "Positioning" at bounding box center [71, 142] width 89 height 14
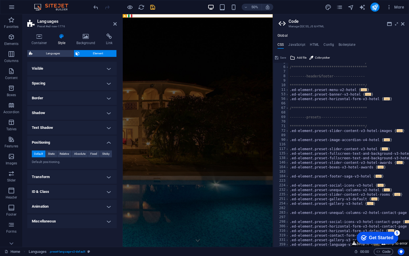
click at [106, 141] on h4 "Positioning" at bounding box center [71, 140] width 89 height 10
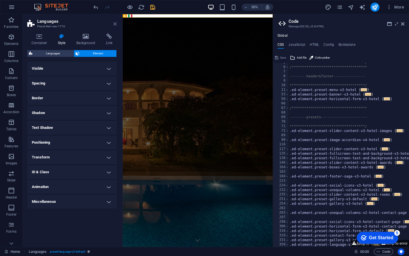
click at [114, 24] on icon at bounding box center [114, 24] width 3 height 5
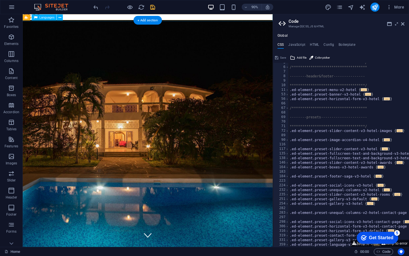
click at [96, 18] on div "English Italiano" at bounding box center [162, 17] width 280 height 9
click at [61, 16] on button at bounding box center [60, 17] width 6 height 6
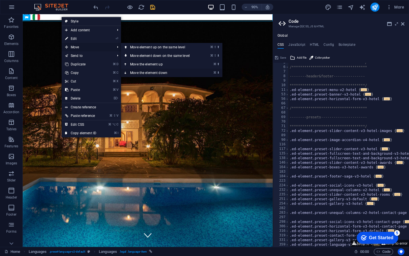
click at [160, 70] on link "⌘ ⬇ Move the element down" at bounding box center [161, 72] width 80 height 9
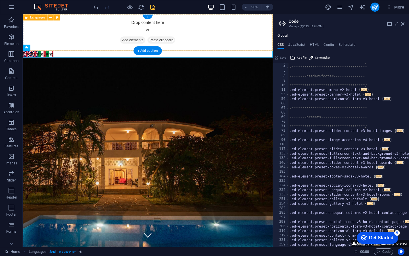
click at [228, 22] on div "Drop content here or Add elements Paste clipboard" at bounding box center [162, 34] width 278 height 40
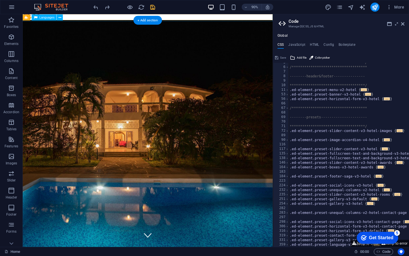
click at [106, 16] on div "English Italiano" at bounding box center [162, 17] width 280 height 9
click at [59, 16] on icon at bounding box center [60, 16] width 3 height 5
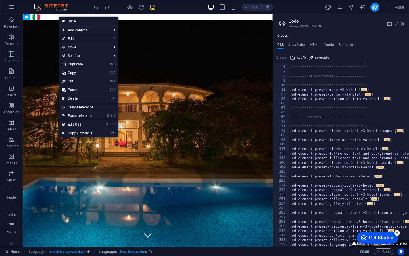
click at [95, 38] on link "⏎ Edit" at bounding box center [78, 38] width 38 height 9
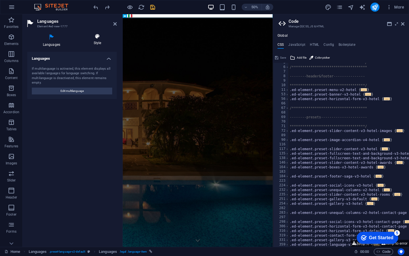
click at [103, 44] on h4 "Style" at bounding box center [97, 40] width 39 height 12
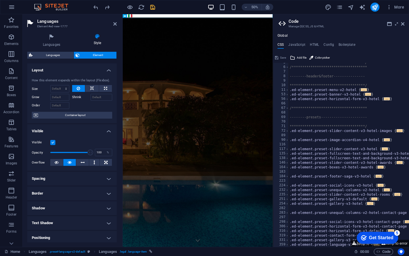
click at [109, 67] on h4 "Layout" at bounding box center [71, 68] width 89 height 10
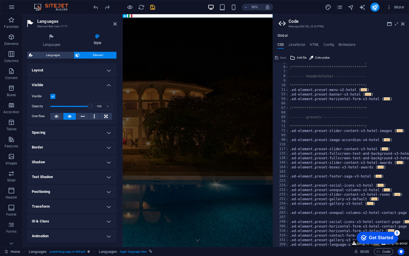
click at [84, 84] on h4 "Visible" at bounding box center [71, 83] width 89 height 10
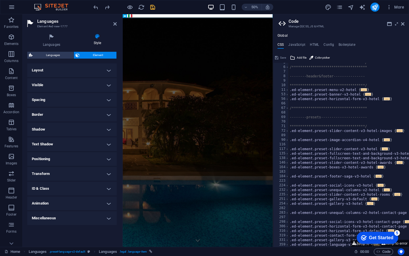
click at [95, 158] on h4 "Positioning" at bounding box center [71, 159] width 89 height 14
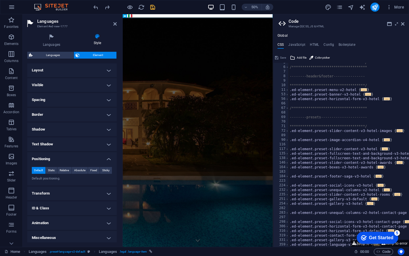
click at [94, 159] on h4 "Positioning" at bounding box center [71, 157] width 89 height 10
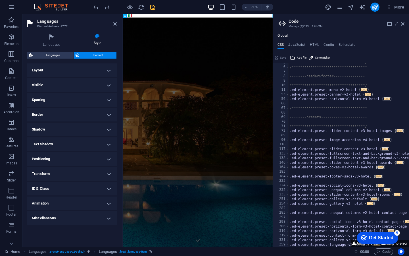
click at [97, 114] on h4 "Border" at bounding box center [71, 115] width 89 height 14
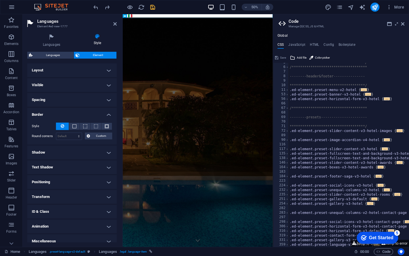
click at [91, 71] on h4 "Layout" at bounding box center [71, 70] width 89 height 14
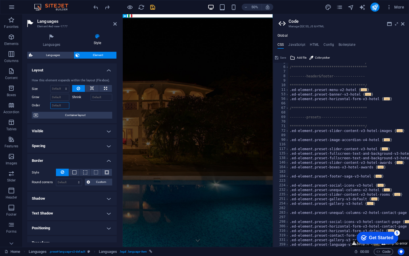
click at [62, 105] on input "Order" at bounding box center [59, 105] width 19 height 7
type input "rig"
type input "ht"
type input "r"
type input "100"
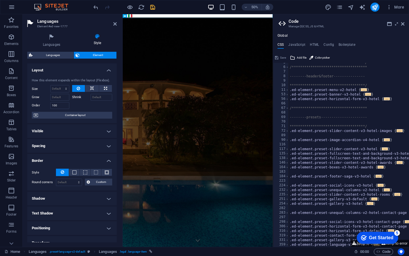
click at [91, 105] on div at bounding box center [92, 105] width 40 height 8
click at [63, 106] on input "100" at bounding box center [59, 105] width 19 height 7
click at [77, 103] on div at bounding box center [92, 105] width 40 height 8
click at [74, 114] on span "Container layout" at bounding box center [75, 115] width 71 height 7
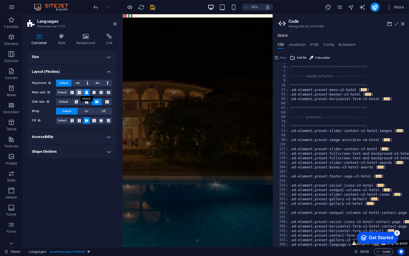
click at [82, 92] on button at bounding box center [79, 92] width 7 height 7
click at [79, 83] on icon at bounding box center [78, 83] width 4 height 7
click at [97, 83] on icon at bounding box center [97, 83] width 4 height 7
click at [78, 82] on icon at bounding box center [78, 83] width 4 height 7
click at [108, 103] on icon at bounding box center [107, 101] width 7 height 3
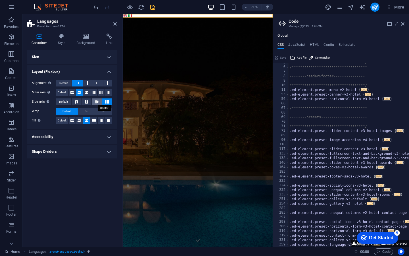
click at [99, 101] on icon at bounding box center [96, 101] width 7 height 3
click at [88, 112] on span "On" at bounding box center [87, 111] width 4 height 7
click at [101, 112] on button "Off" at bounding box center [103, 111] width 17 height 7
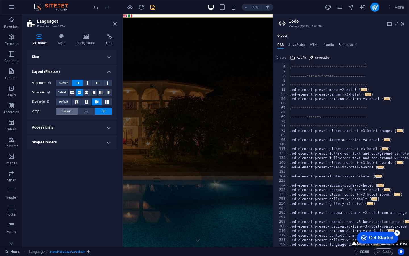
click at [72, 111] on button "Default" at bounding box center [67, 111] width 22 height 7
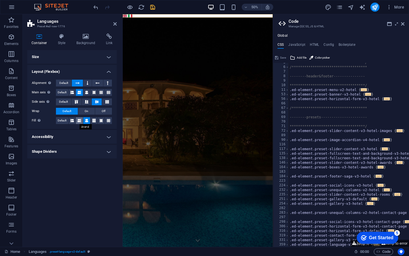
click at [81, 122] on icon at bounding box center [79, 120] width 3 height 7
click at [102, 110] on span "Off" at bounding box center [104, 111] width 4 height 7
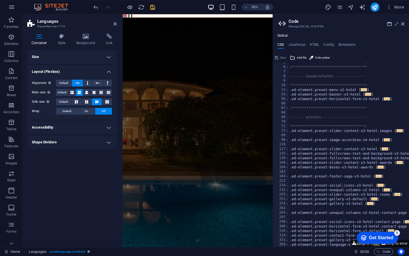
click at [108, 129] on h4 "Accessibility" at bounding box center [71, 127] width 89 height 14
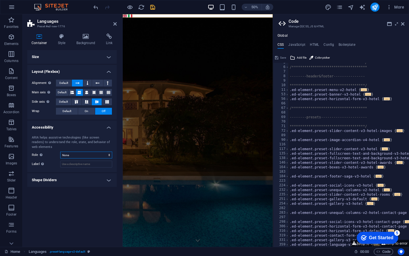
click at [94, 154] on select "None Alert Article Banner Comment Complementary Dialog Footer Header Marquee Pr…" at bounding box center [86, 154] width 52 height 7
click at [92, 128] on h4 "Accessibility" at bounding box center [71, 125] width 89 height 10
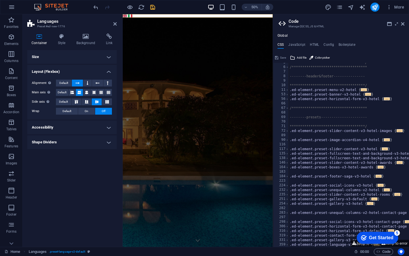
click at [96, 68] on h4 "Layout (Flexbox)" at bounding box center [71, 70] width 89 height 10
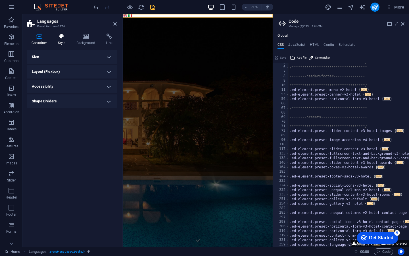
click at [65, 43] on h4 "Style" at bounding box center [63, 40] width 18 height 12
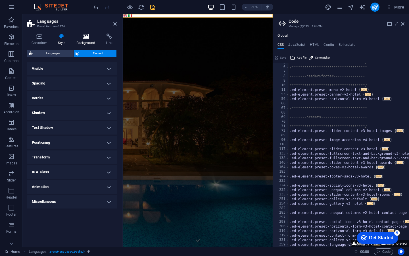
click at [83, 39] on icon at bounding box center [86, 37] width 28 height 6
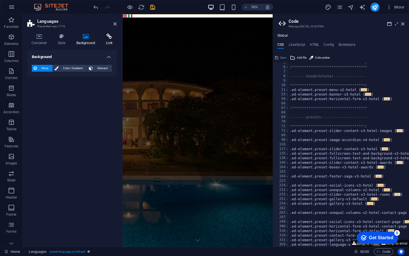
click at [107, 41] on h4 "Link" at bounding box center [109, 40] width 15 height 12
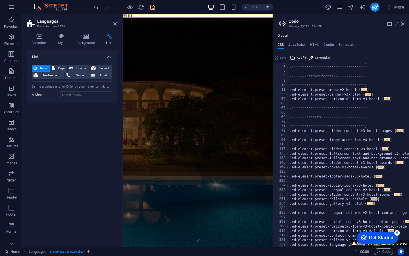
click at [108, 55] on h4 "Link" at bounding box center [71, 55] width 89 height 10
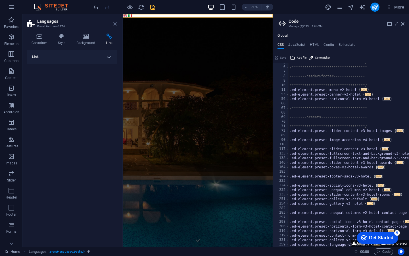
click at [114, 24] on icon at bounding box center [114, 24] width 3 height 5
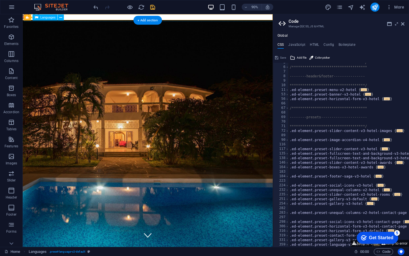
click at [87, 17] on div "English Italiano" at bounding box center [162, 17] width 280 height 9
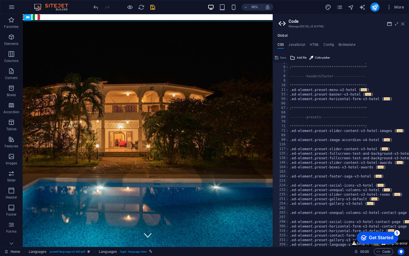
click at [402, 24] on icon at bounding box center [402, 24] width 3 height 5
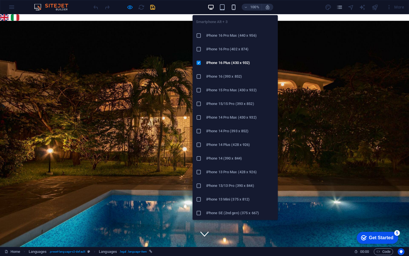
click at [0, 0] on icon "button" at bounding box center [0, 0] width 0 height 0
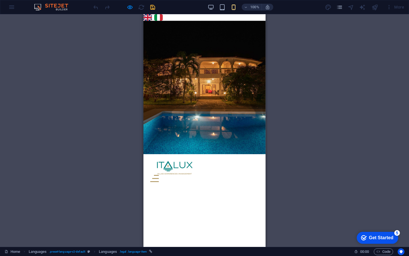
click at [160, 18] on link "Italiano" at bounding box center [158, 17] width 9 height 7
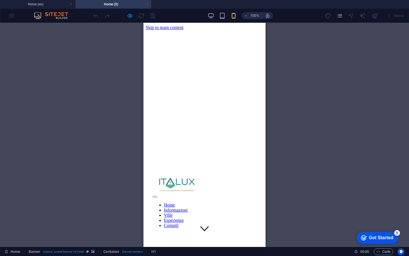
scroll to position [0, 0]
click at [147, 5] on link at bounding box center [146, 4] width 3 height 5
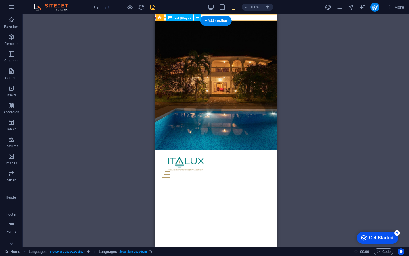
click at [244, 15] on div "English Italiano" at bounding box center [216, 17] width 124 height 9
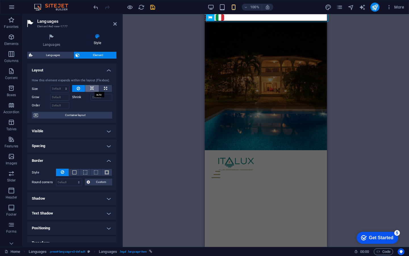
click at [93, 87] on button at bounding box center [92, 88] width 14 height 7
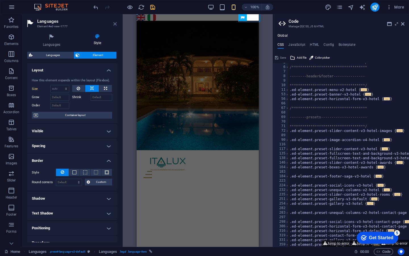
click at [115, 25] on icon at bounding box center [114, 24] width 3 height 5
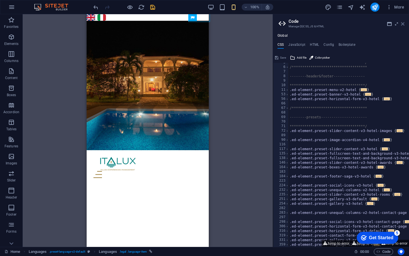
click at [404, 23] on icon at bounding box center [402, 24] width 3 height 5
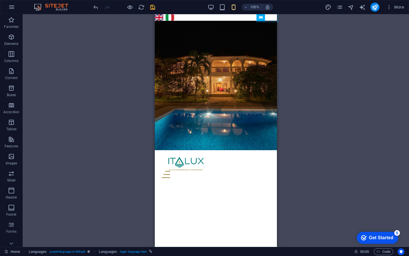
click at [321, 81] on div "H1 Banner Container Spacer Menu Banner Menu Bar Container HTML Container Banner…" at bounding box center [216, 130] width 386 height 232
click at [153, 7] on icon "save" at bounding box center [152, 7] width 7 height 7
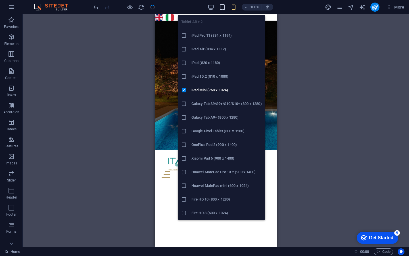
click at [0, 0] on icon "button" at bounding box center [0, 0] width 0 height 0
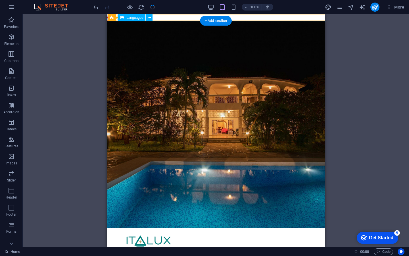
click at [163, 15] on div "English Italiano" at bounding box center [216, 17] width 220 height 9
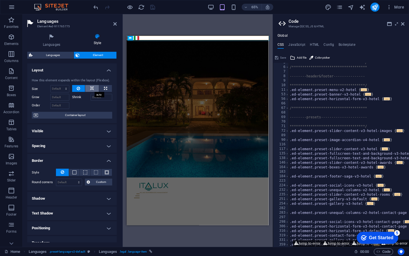
click at [93, 87] on icon at bounding box center [92, 88] width 4 height 7
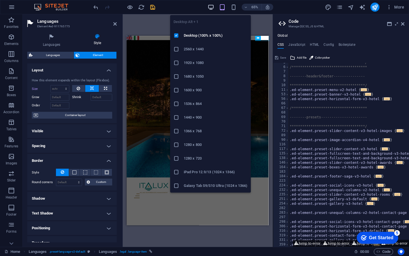
click at [212, 7] on icon "button" at bounding box center [211, 7] width 7 height 7
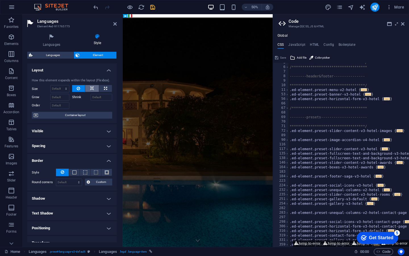
click at [95, 90] on button at bounding box center [92, 88] width 14 height 7
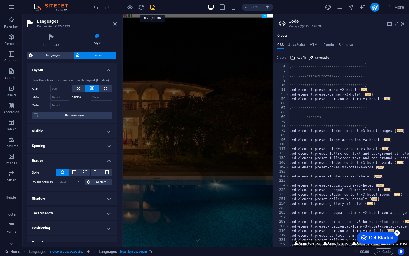
click at [151, 8] on icon "save" at bounding box center [152, 7] width 7 height 7
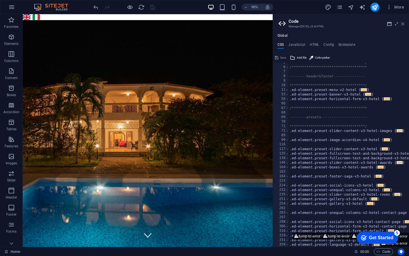
click at [404, 23] on icon at bounding box center [402, 24] width 3 height 5
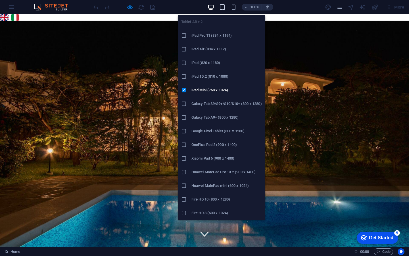
click at [0, 0] on icon "button" at bounding box center [0, 0] width 0 height 0
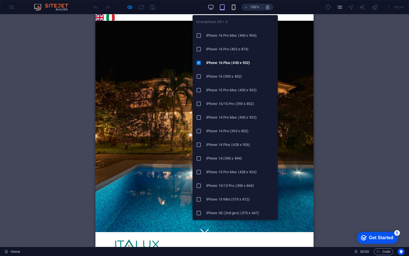
click at [0, 0] on icon "button" at bounding box center [0, 0] width 0 height 0
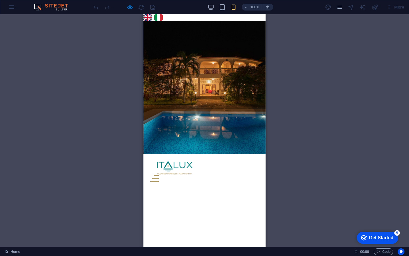
click at [328, 41] on div "H1 Banner Container Spacer Menu Banner Menu Bar HTML Container Banner Logo Lang…" at bounding box center [204, 130] width 409 height 232
click at [152, 18] on link "English" at bounding box center [147, 17] width 9 height 7
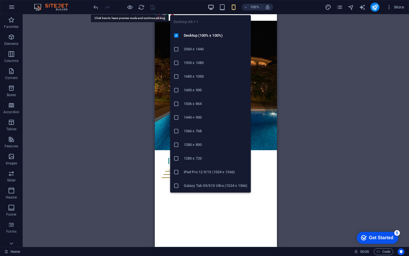
click at [213, 8] on icon "button" at bounding box center [211, 7] width 7 height 7
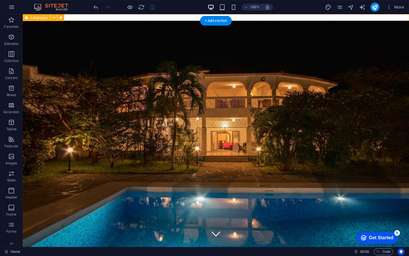
click at [373, 17] on div "English Italiano" at bounding box center [216, 17] width 386 height 7
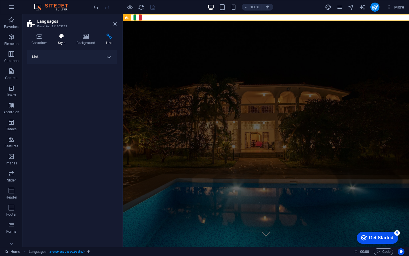
click at [62, 43] on h4 "Style" at bounding box center [63, 40] width 18 height 12
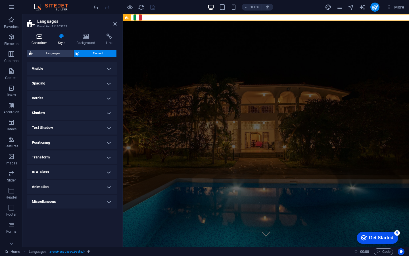
click at [43, 40] on h4 "Container" at bounding box center [40, 40] width 26 height 12
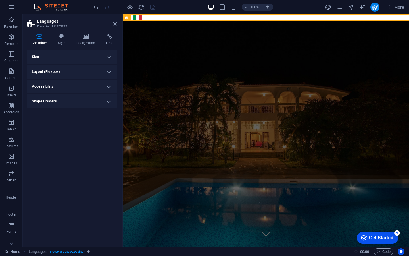
click at [67, 59] on h4 "Size" at bounding box center [71, 57] width 89 height 14
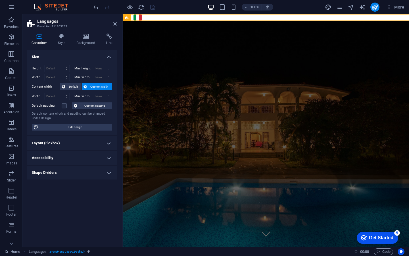
click at [67, 59] on h4 "Size" at bounding box center [71, 55] width 89 height 10
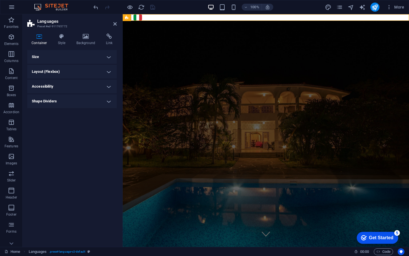
click at [72, 72] on h4 "Layout (Flexbox)" at bounding box center [71, 72] width 89 height 14
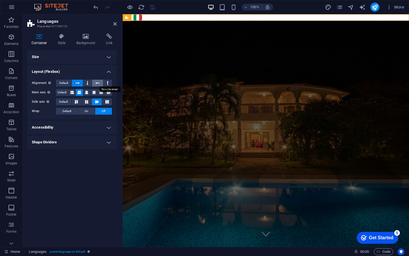
click at [96, 83] on icon at bounding box center [97, 83] width 4 height 7
click at [88, 83] on icon at bounding box center [88, 83] width 2 height 7
click at [78, 82] on icon at bounding box center [78, 83] width 4 height 7
click at [87, 93] on icon at bounding box center [86, 92] width 3 height 7
click at [79, 92] on icon at bounding box center [79, 92] width 3 height 7
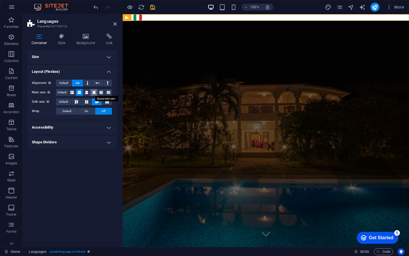
click at [95, 93] on button at bounding box center [93, 92] width 7 height 7
click at [103, 93] on icon at bounding box center [100, 92] width 3 height 7
click at [110, 93] on button at bounding box center [108, 92] width 7 height 7
click at [87, 93] on icon at bounding box center [86, 92] width 3 height 7
click at [80, 91] on icon at bounding box center [79, 92] width 3 height 7
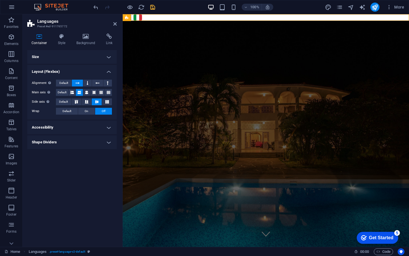
click at [106, 128] on h4 "Accessibility" at bounding box center [71, 127] width 89 height 14
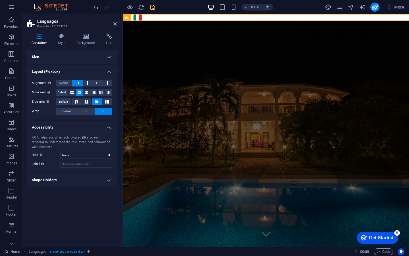
click at [106, 128] on h4 "Accessibility" at bounding box center [71, 125] width 89 height 10
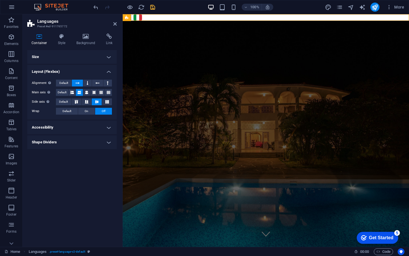
click at [76, 143] on h4 "Shape Dividers" at bounding box center [71, 142] width 89 height 14
click at [76, 143] on h4 "Shape Dividers" at bounding box center [71, 140] width 89 height 10
click at [63, 41] on h4 "Style" at bounding box center [63, 40] width 18 height 12
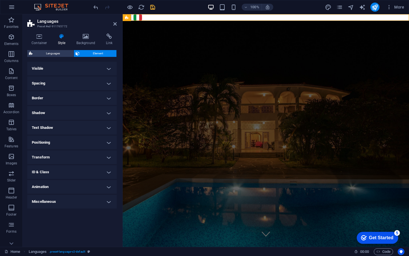
click at [73, 82] on h4 "Spacing" at bounding box center [71, 83] width 89 height 14
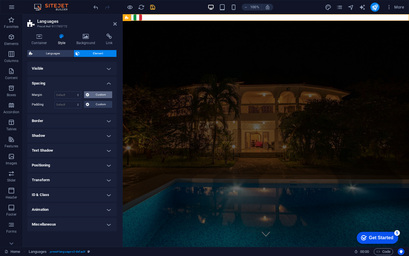
click at [89, 94] on button "Custom" at bounding box center [98, 94] width 28 height 7
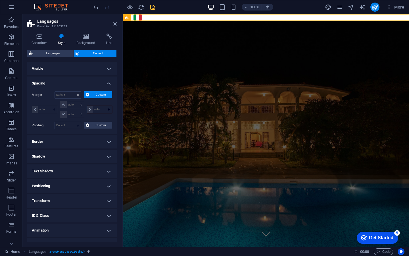
click at [108, 107] on select "auto px % rem vw vh" at bounding box center [99, 109] width 25 height 7
select select "%"
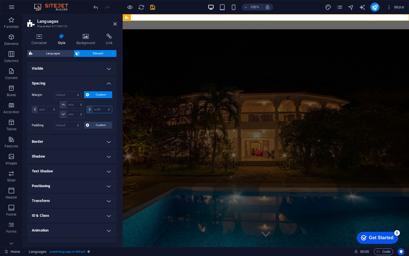
type input "0"
select select "px"
type input "0"
select select "px"
type input "0"
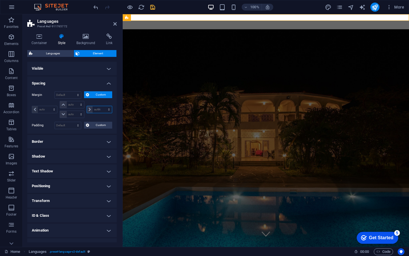
select select "px"
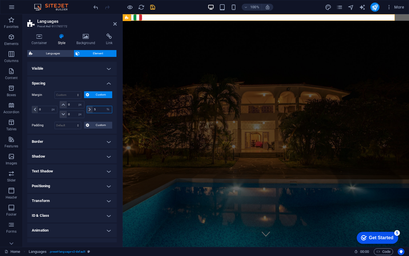
click at [97, 109] on input "5" at bounding box center [102, 109] width 19 height 7
type input "3"
click at [105, 82] on h4 "Spacing" at bounding box center [71, 81] width 89 height 10
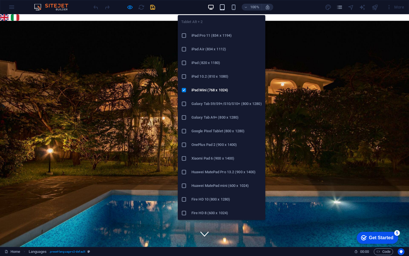
click at [0, 0] on icon "button" at bounding box center [0, 0] width 0 height 0
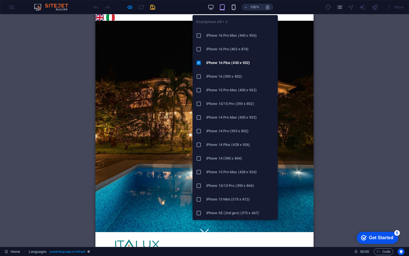
click at [0, 0] on icon "button" at bounding box center [0, 0] width 0 height 0
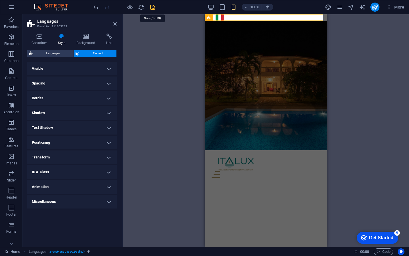
click at [153, 8] on icon "save" at bounding box center [152, 7] width 7 height 7
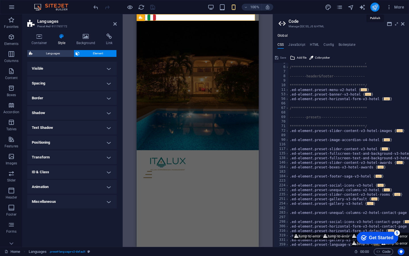
click at [403, 25] on icon at bounding box center [402, 24] width 3 height 5
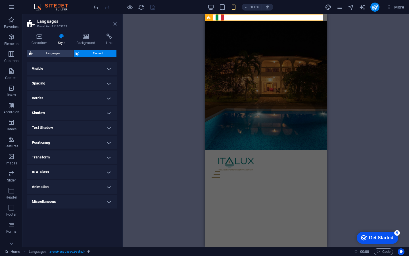
click at [115, 24] on icon at bounding box center [114, 24] width 3 height 5
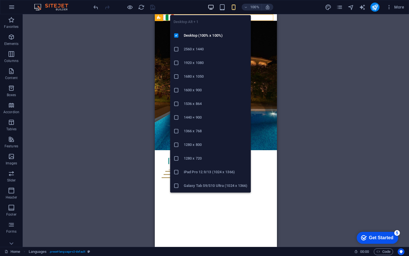
click at [211, 5] on icon "button" at bounding box center [211, 7] width 7 height 7
